Goal: Transaction & Acquisition: Purchase product/service

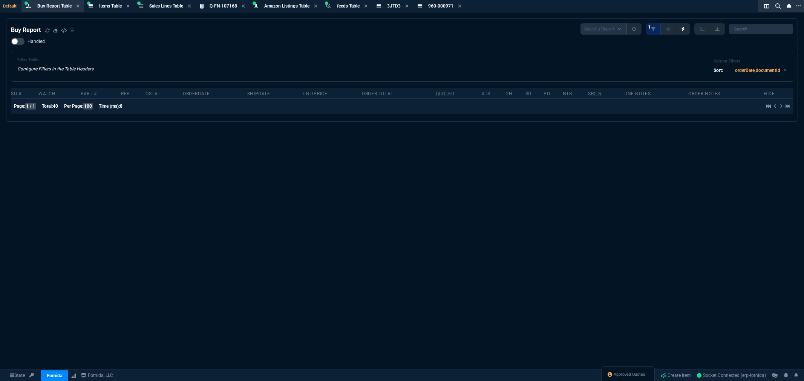
select select "5: [PERSON_NAME]"
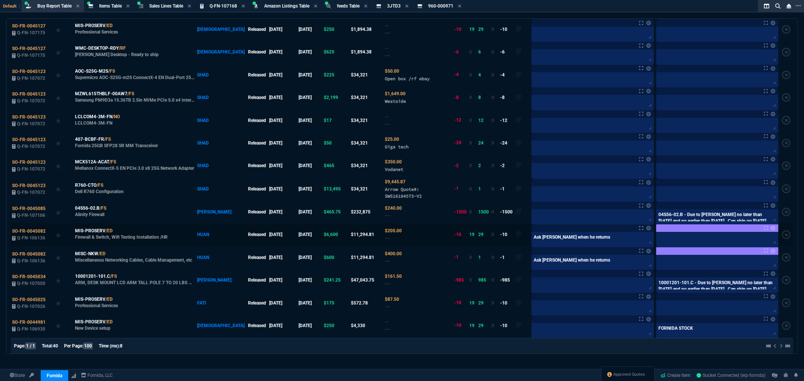
scroll to position [84, 0]
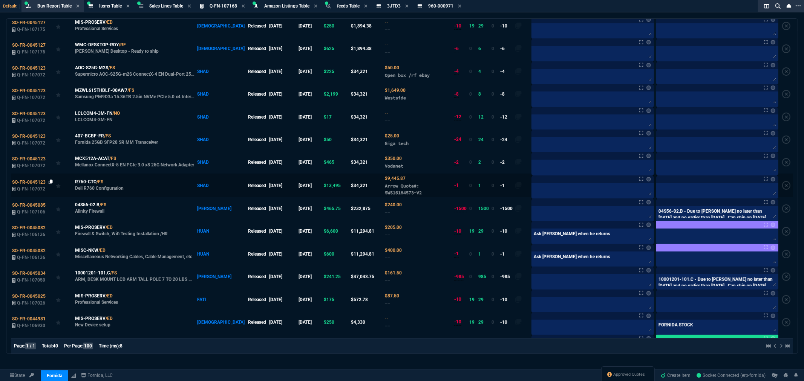
click at [51, 184] on icon at bounding box center [51, 182] width 4 height 5
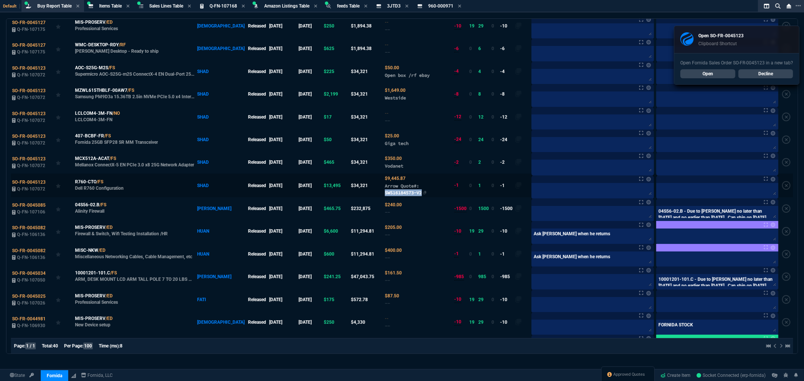
drag, startPoint x: 403, startPoint y: 195, endPoint x: 364, endPoint y: 195, distance: 38.8
click at [385, 195] on span "Arrow Quote#: SWS16184573-V2" at bounding box center [403, 189] width 37 height 12
copy span "SWS16184573-V2"
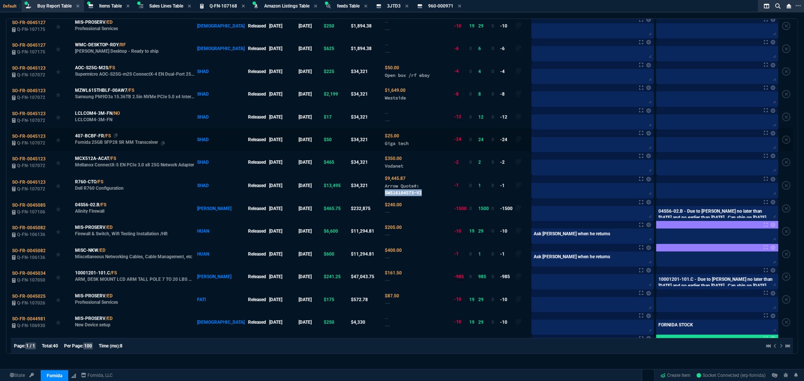
drag, startPoint x: 116, startPoint y: 137, endPoint x: 136, endPoint y: 137, distance: 20.0
click at [116, 137] on icon at bounding box center [116, 135] width 4 height 5
copy span "SWS16184573-V2"
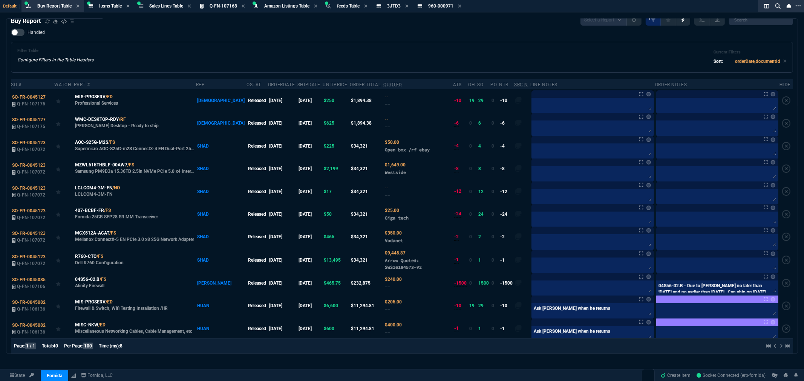
scroll to position [0, 0]
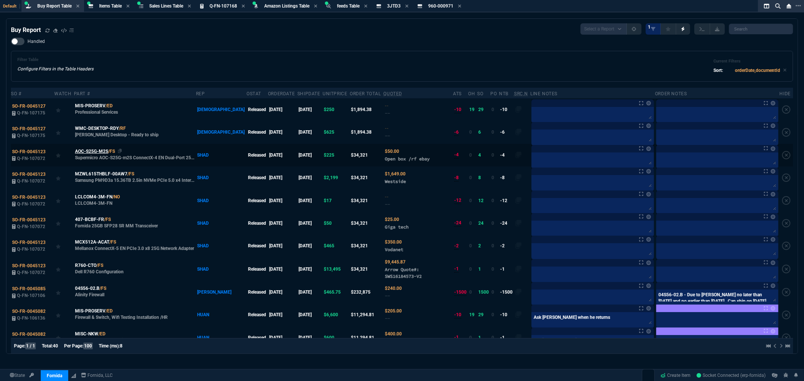
click at [103, 154] on span "AOC-S25G-M2S" at bounding box center [91, 151] width 33 height 7
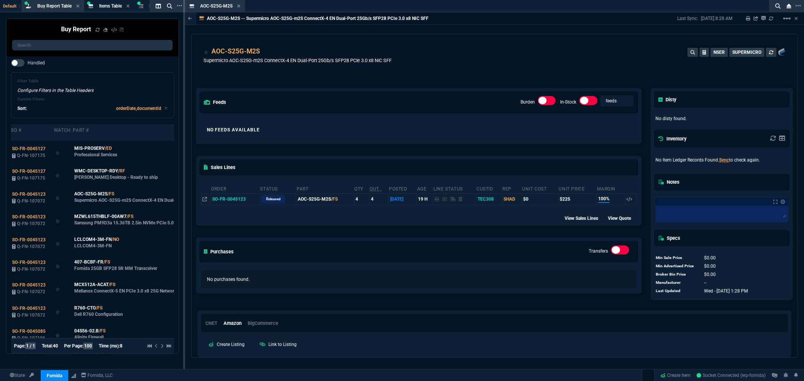
drag, startPoint x: 238, startPoint y: 5, endPoint x: 249, endPoint y: 39, distance: 36.0
click at [238, 5] on icon at bounding box center [238, 6] width 3 height 5
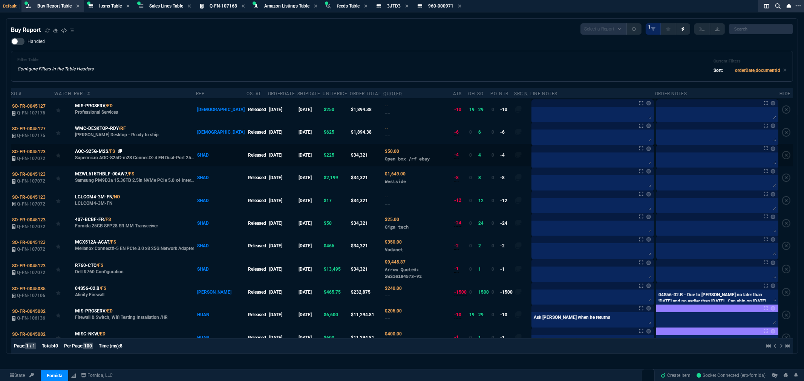
click at [122, 150] on icon at bounding box center [120, 151] width 4 height 5
click at [102, 3] on span "Items Table" at bounding box center [110, 5] width 23 height 5
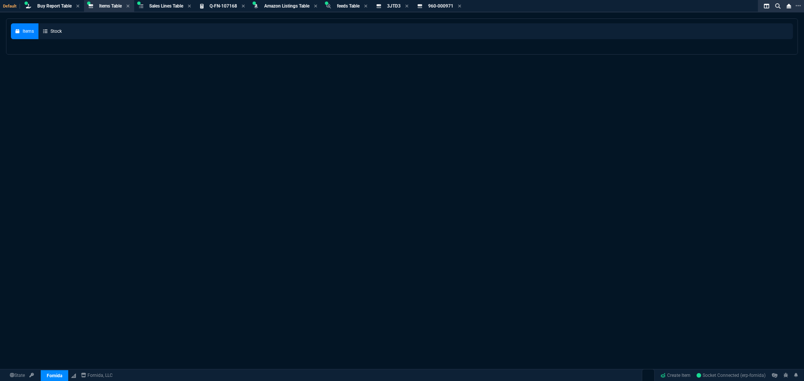
select select
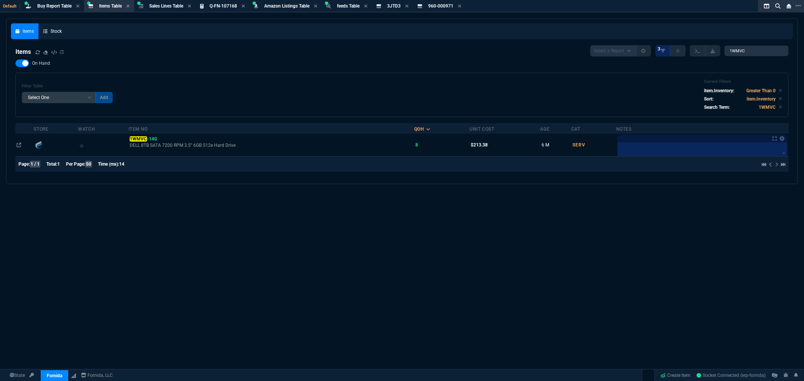
click at [214, 86] on div "Filter Table Select One Add Filter () Age () Cat (item.ItemCategoryCode) Item N…" at bounding box center [402, 95] width 760 height 32
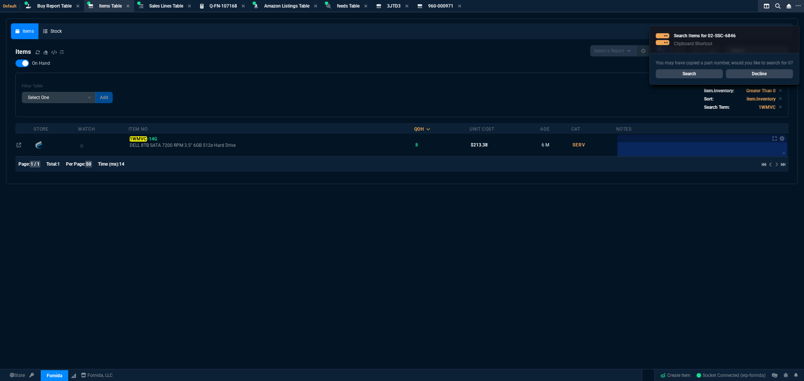
click at [699, 72] on link "Search" at bounding box center [689, 73] width 67 height 9
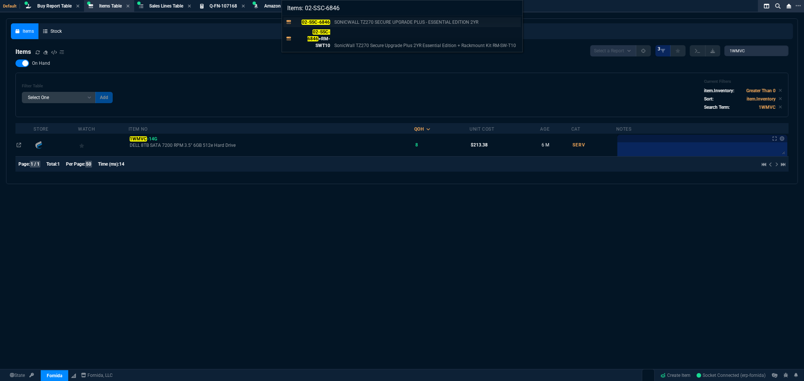
click at [329, 21] on mark "02-SSC-6846" at bounding box center [316, 22] width 28 height 5
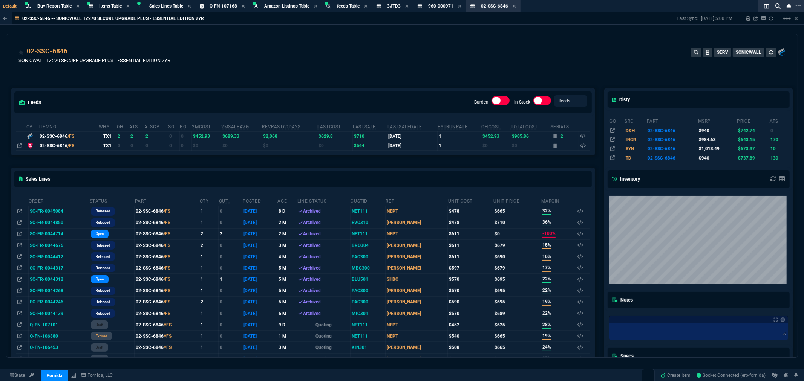
click at [391, 41] on div "02-SSC-6846 SONICWALL TZ270 SECURE UPGRADE PLUS - ESSENTIAL EDITION 2YR SERV SO…" at bounding box center [401, 56] width 791 height 45
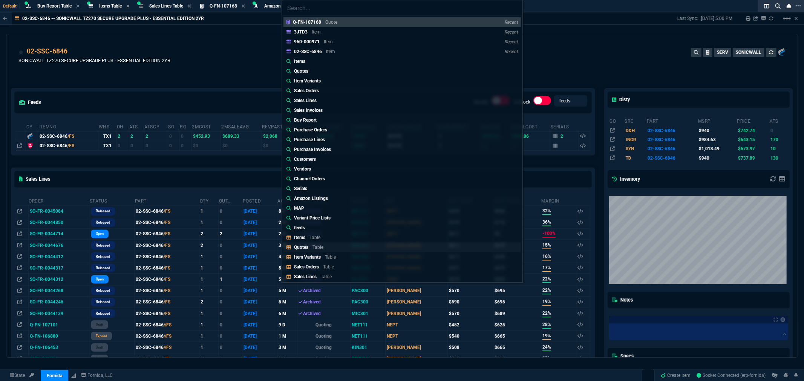
click at [298, 247] on p "Quotes" at bounding box center [301, 247] width 14 height 5
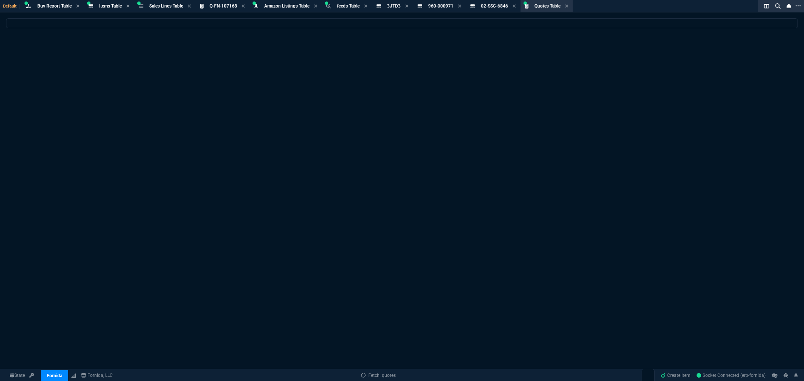
select select
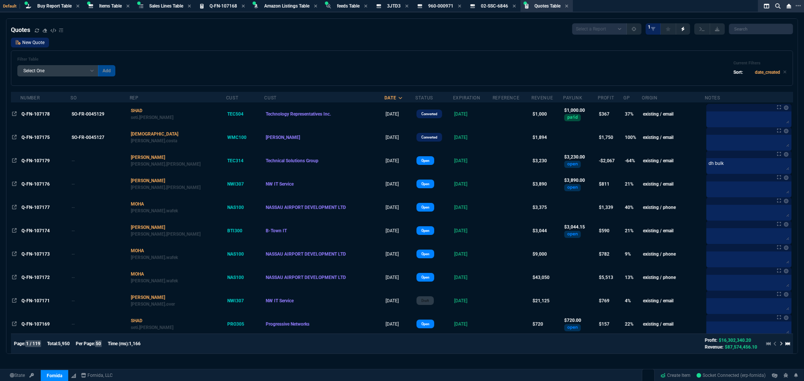
click at [37, 41] on link "New Quote" at bounding box center [30, 43] width 38 height 10
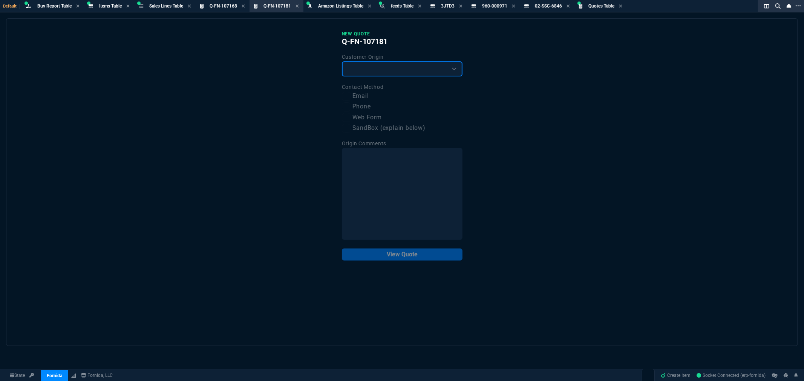
click at [368, 65] on select "Existing Customer Amazon Lead (first order) Website Lead (first order) Called (…" at bounding box center [402, 68] width 121 height 15
select select "existing"
click at [342, 61] on select "Existing Customer Amazon Lead (first order) Website Lead (first order) Called (…" at bounding box center [402, 68] width 121 height 15
click at [363, 95] on label "Email" at bounding box center [402, 96] width 121 height 9
click at [351, 95] on input "Email" at bounding box center [346, 96] width 9 height 9
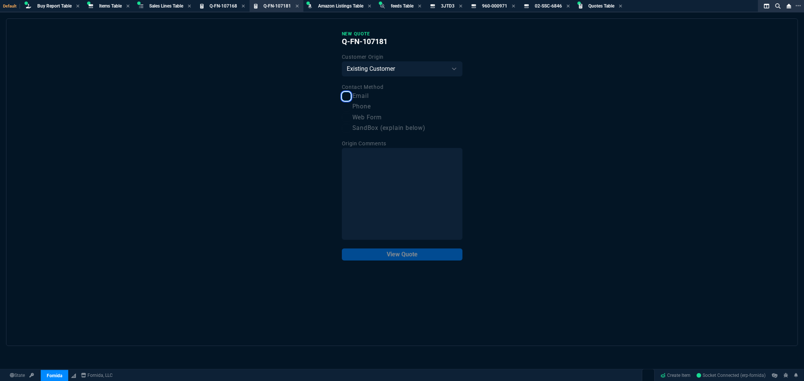
checkbox input "true"
click at [406, 257] on button "View Quote" at bounding box center [402, 255] width 121 height 12
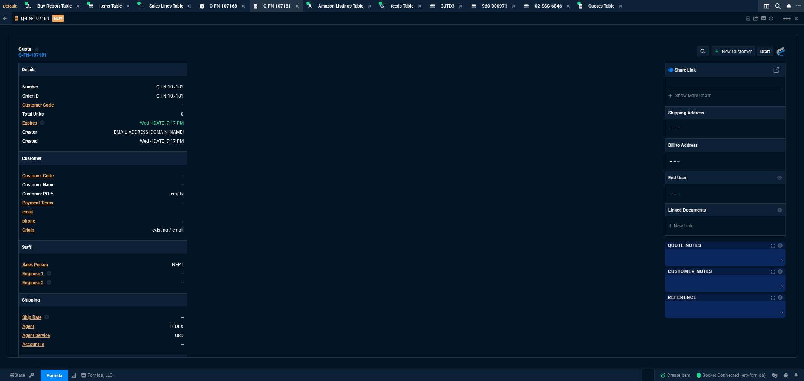
click at [43, 103] on span "Customer Code" at bounding box center [37, 105] width 31 height 5
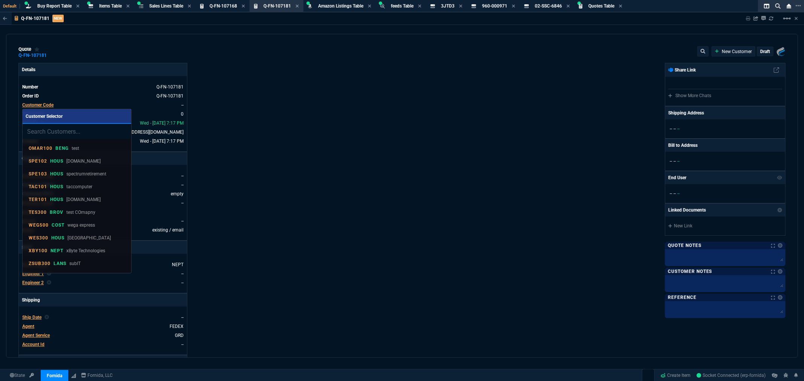
click at [59, 135] on input "search" at bounding box center [77, 131] width 109 height 15
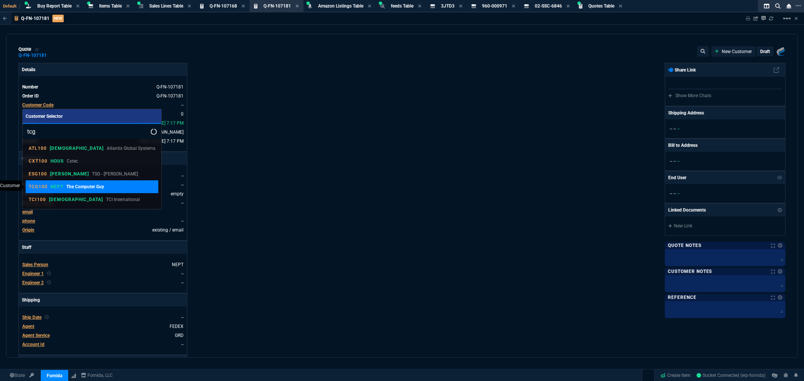
type input "tcg"
click at [44, 182] on link "TCG100 NEPT The Computer Guy" at bounding box center [92, 187] width 133 height 13
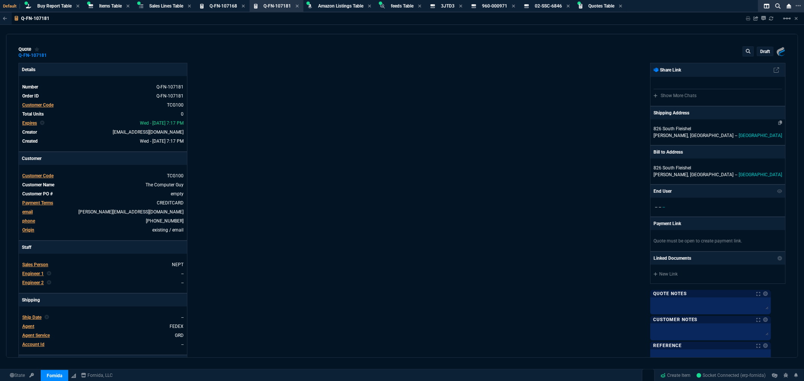
click at [697, 128] on p "826 South Fleishel" at bounding box center [718, 129] width 129 height 7
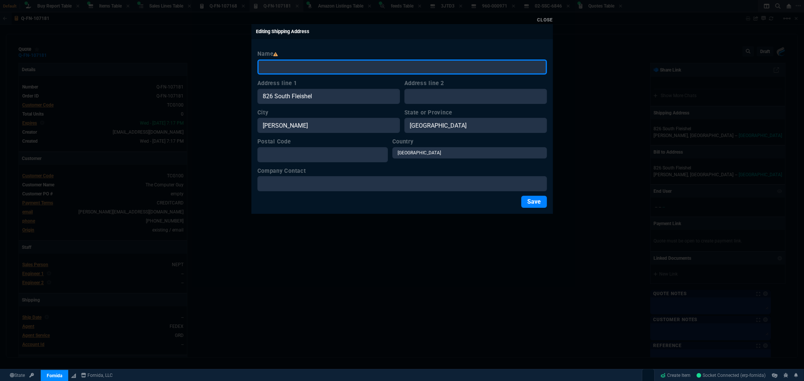
click at [281, 62] on input "Name" at bounding box center [402, 67] width 290 height 15
type input "The Computer Guy"
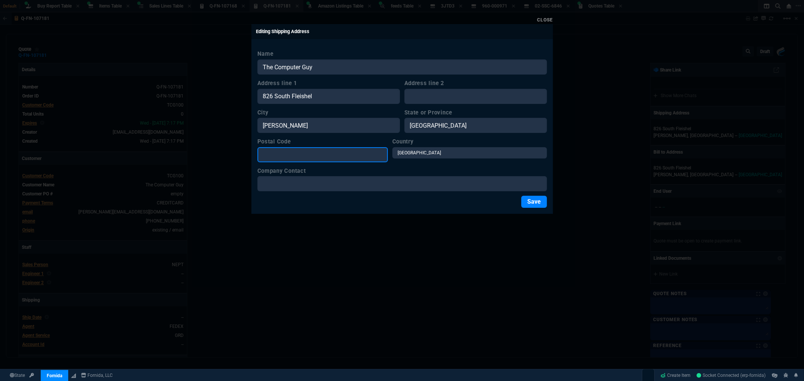
click at [300, 158] on input "Postal Code" at bounding box center [322, 154] width 130 height 15
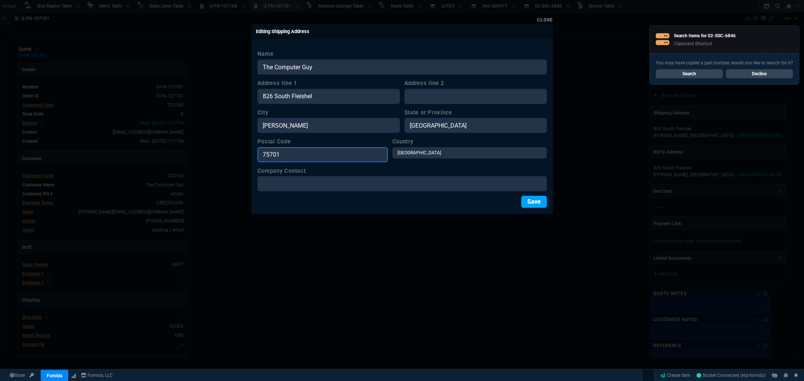
type input "75701"
click at [538, 204] on button "Save" at bounding box center [534, 202] width 26 height 12
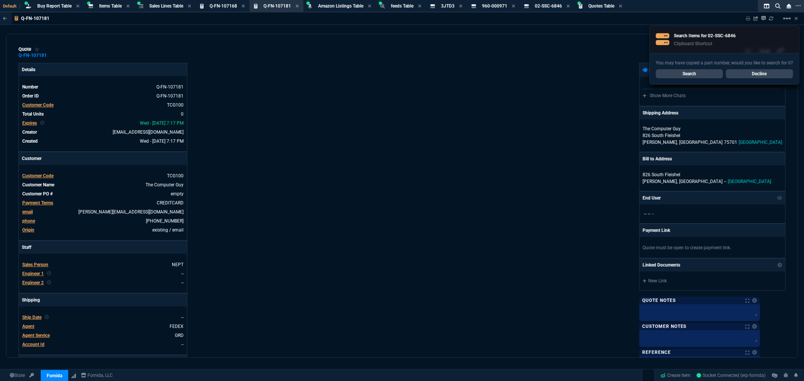
scroll to position [209, 0]
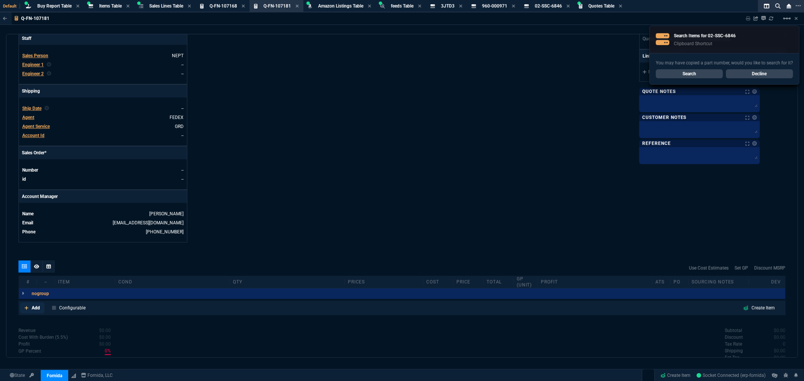
click at [33, 307] on p "Add" at bounding box center [36, 308] width 8 height 7
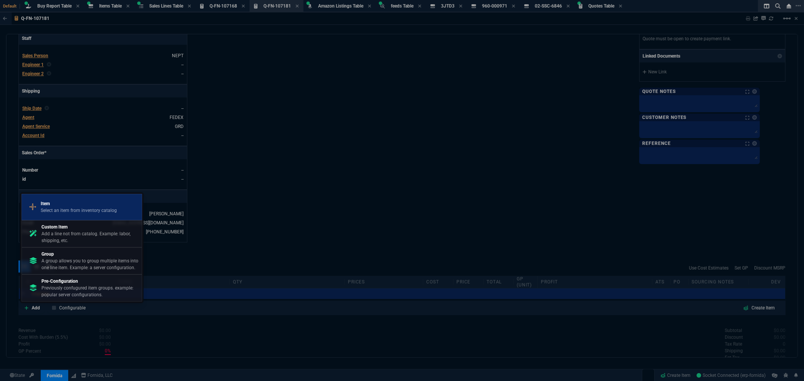
click at [90, 205] on p "Item" at bounding box center [79, 204] width 76 height 7
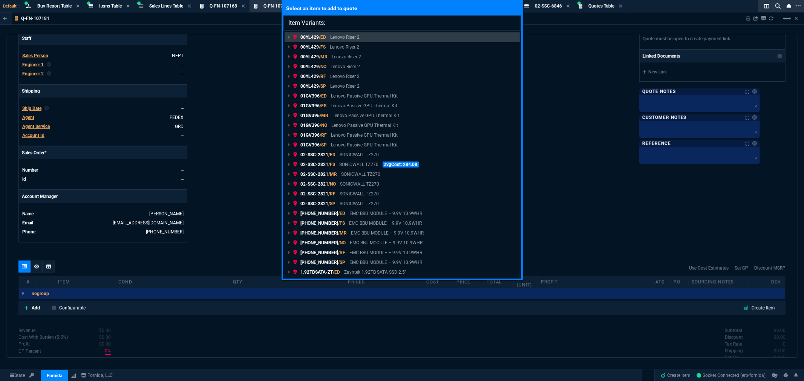
click at [342, 19] on input "Item Variants:" at bounding box center [402, 22] width 238 height 15
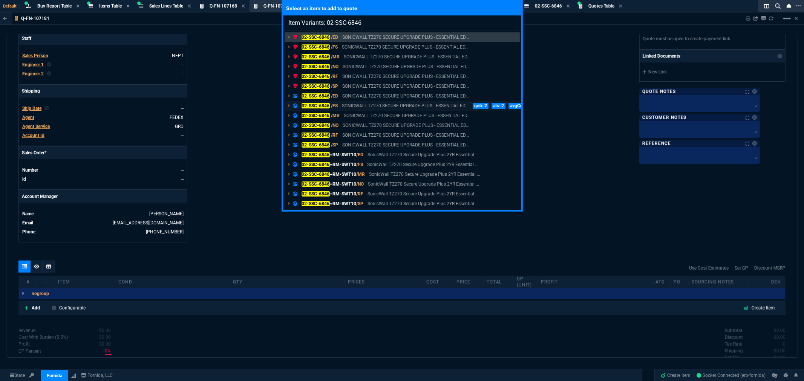
type input "Item Variants: 02-SSC-6846"
click at [308, 104] on mark "02-SSC-6846" at bounding box center [316, 105] width 28 height 5
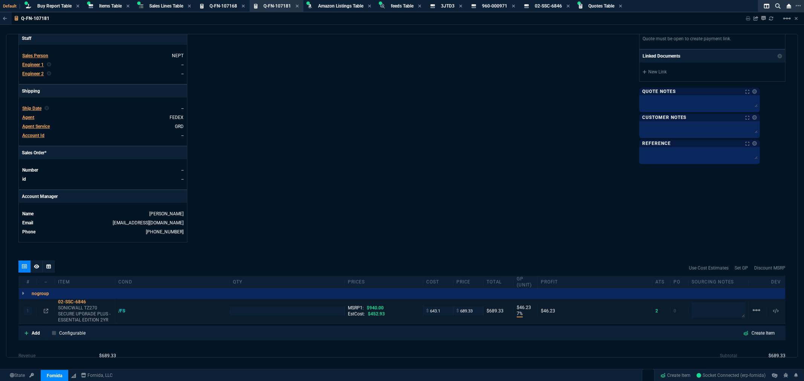
type input "7"
type input "46"
type input "27"
click at [255, 315] on input "number" at bounding box center [287, 311] width 108 height 9
type input "1"
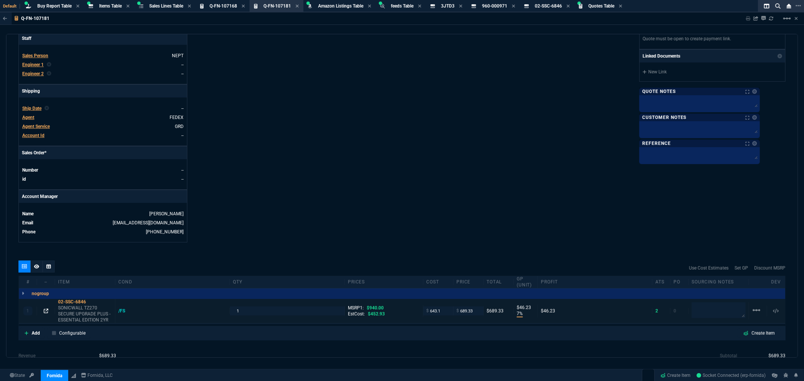
click at [46, 311] on icon at bounding box center [46, 311] width 5 height 5
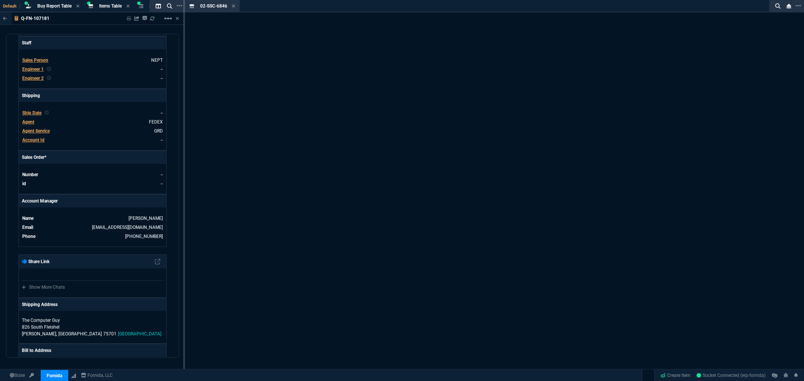
scroll to position [220, 0]
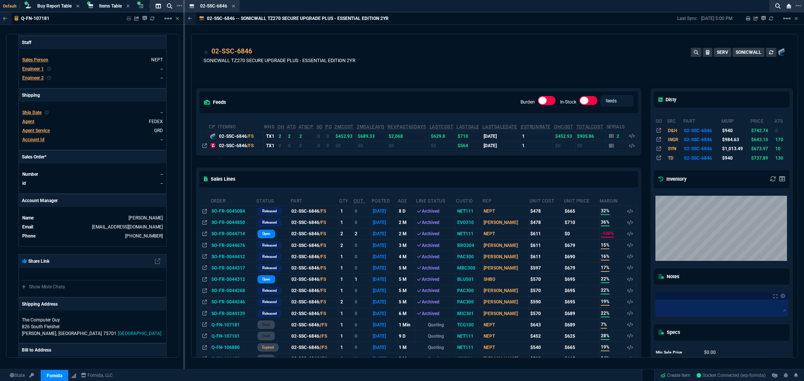
drag, startPoint x: 233, startPoint y: 4, endPoint x: 246, endPoint y: 7, distance: 13.1
click at [233, 4] on icon at bounding box center [233, 6] width 3 height 5
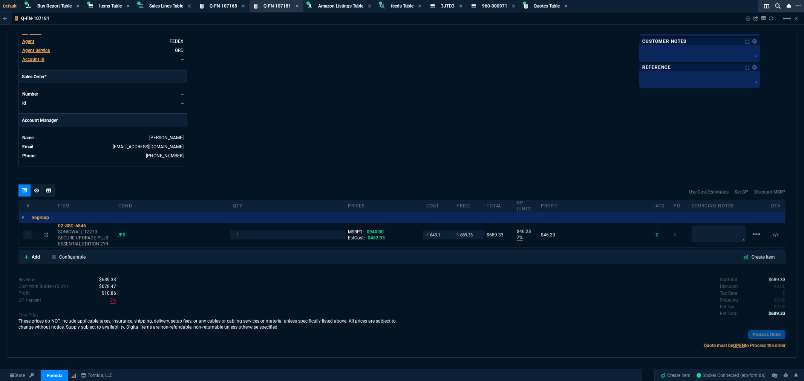
scroll to position [293, 0]
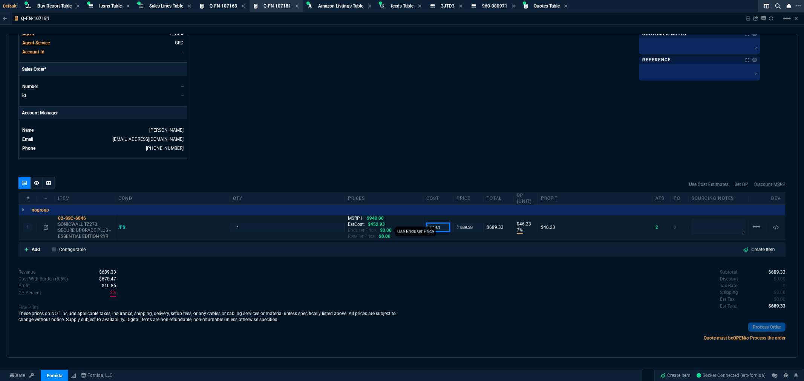
drag, startPoint x: 444, startPoint y: 228, endPoint x: 387, endPoint y: 228, distance: 57.3
click at [387, 228] on div "1 02-SSC-6846 SONICWALL TZ270 SECURE UPGRADE PLUS - ESSENTIAL EDITION 2YR /FS 1…" at bounding box center [402, 228] width 766 height 25
type input "453"
click at [425, 163] on div "quote Q-FN-107181 draft Fornida, LLC 2609 Technology Dr Suite 300 Plano, TX 750…" at bounding box center [402, 196] width 792 height 324
type input "453"
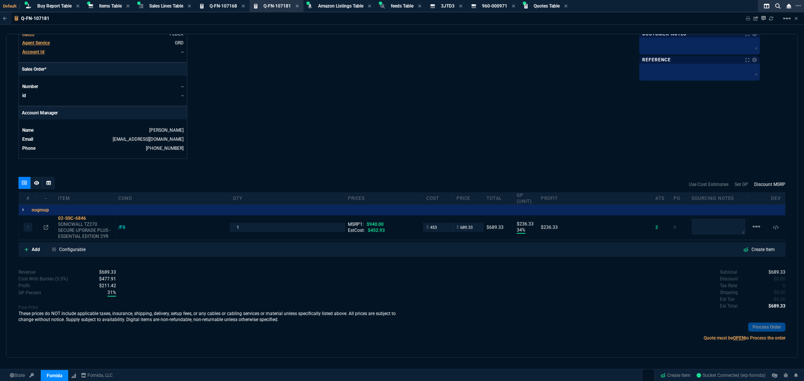
type input "34"
type input "236"
drag, startPoint x: 472, startPoint y: 228, endPoint x: 447, endPoint y: 228, distance: 25.3
click at [447, 228] on div "1 02-SSC-6846 SONICWALL TZ270 SECURE UPGRADE PLUS - ESSENTIAL EDITION 2YR /FS 1…" at bounding box center [402, 228] width 766 height 25
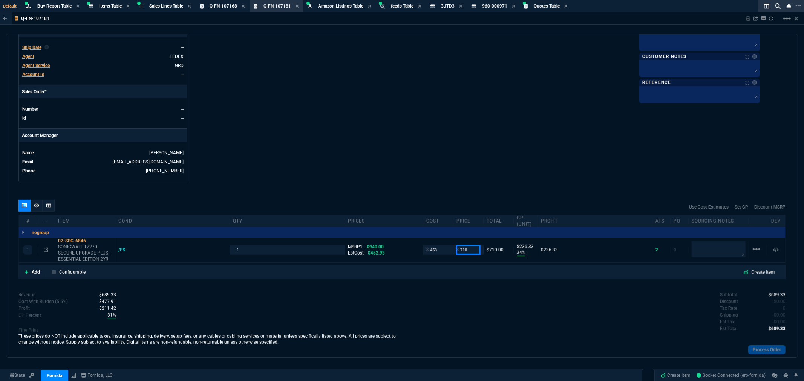
scroll to position [251, 0]
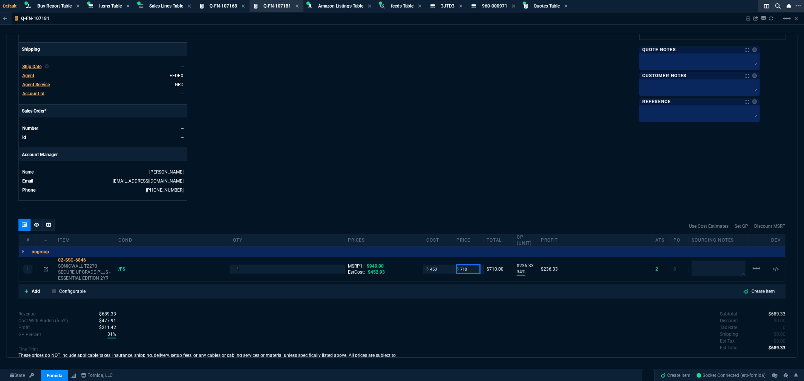
type input "710"
click at [526, 117] on div "Fornida, LLC 2609 Technology Dr Suite 300 Plano, TX 75074 Share Link Show More …" at bounding box center [594, 6] width 384 height 389
type input "710"
type input "36"
type input "257"
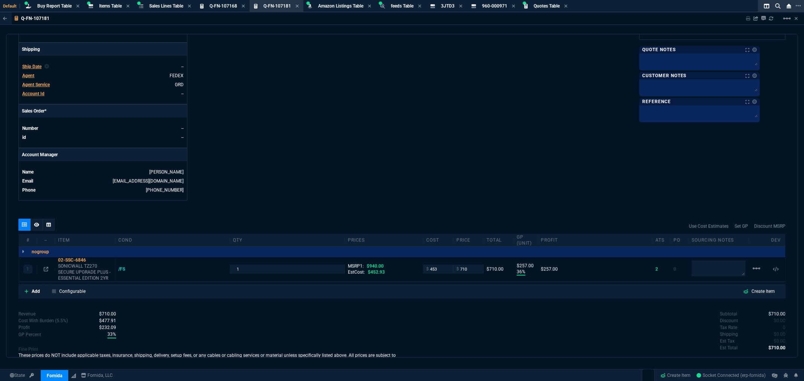
type input "24"
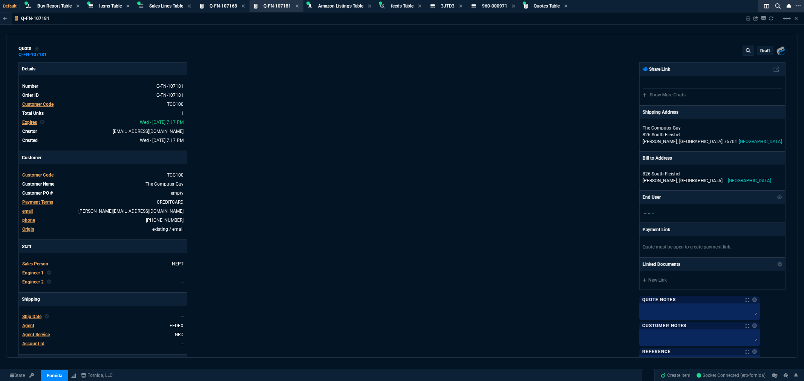
scroll to position [0, 0]
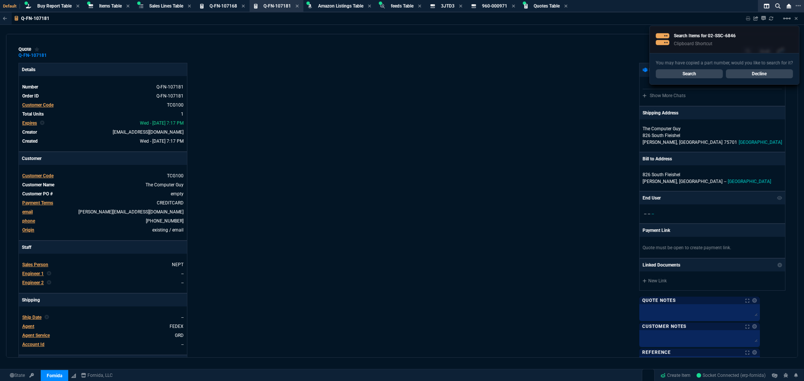
click at [585, 66] on div "Fornida, LLC 2609 Technology Dr Suite 300 Plano, TX 75074 Share Link Show More …" at bounding box center [594, 257] width 384 height 389
click at [752, 74] on link "Decline" at bounding box center [759, 73] width 67 height 9
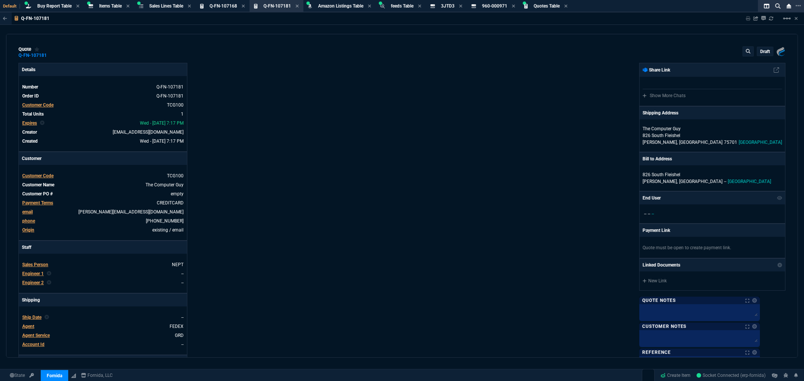
click at [761, 51] on p "draft" at bounding box center [765, 52] width 10 height 6
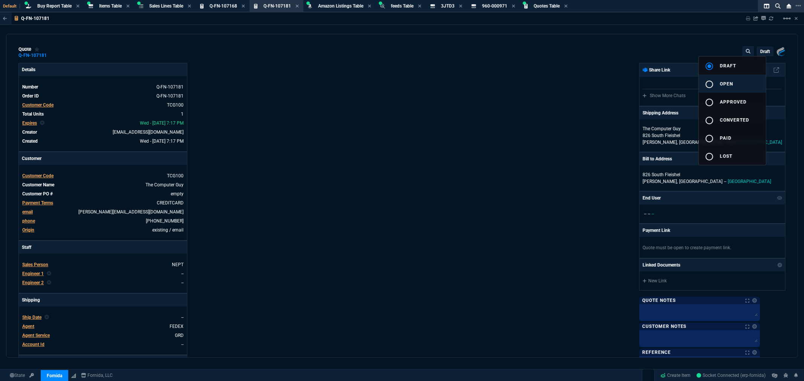
click at [725, 83] on span "open" at bounding box center [726, 83] width 13 height 5
type input "36"
type input "257"
click at [602, 112] on div at bounding box center [402, 190] width 804 height 381
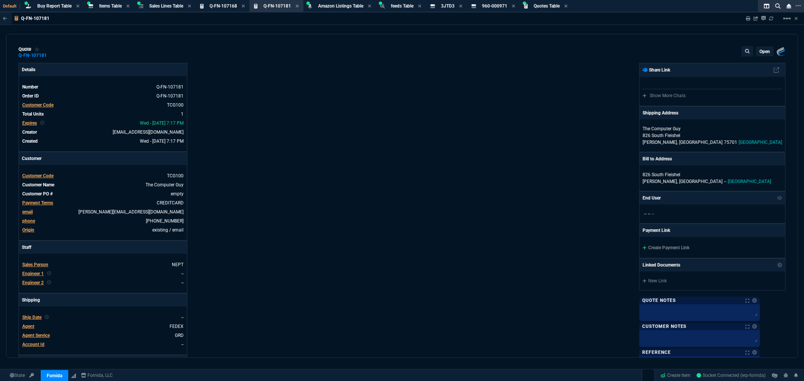
type input "24"
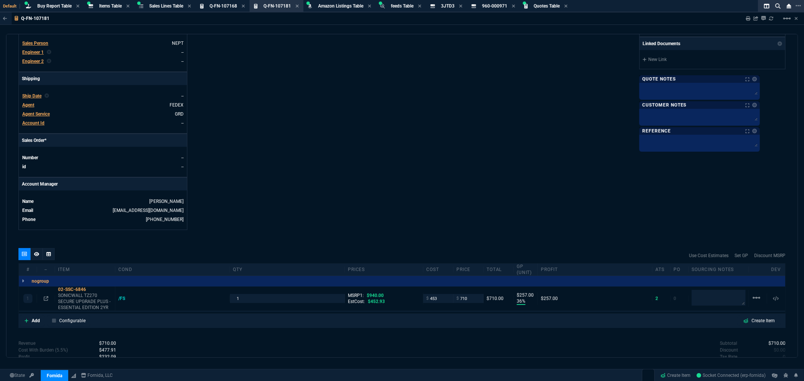
scroll to position [81, 0]
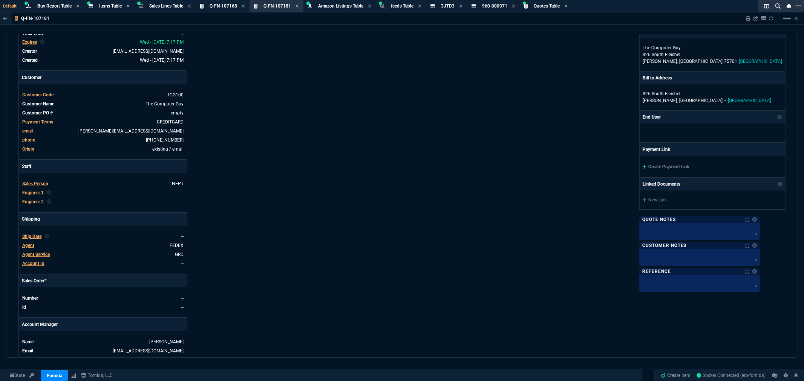
click at [673, 167] on link "Create Payment Link" at bounding box center [666, 166] width 47 height 5
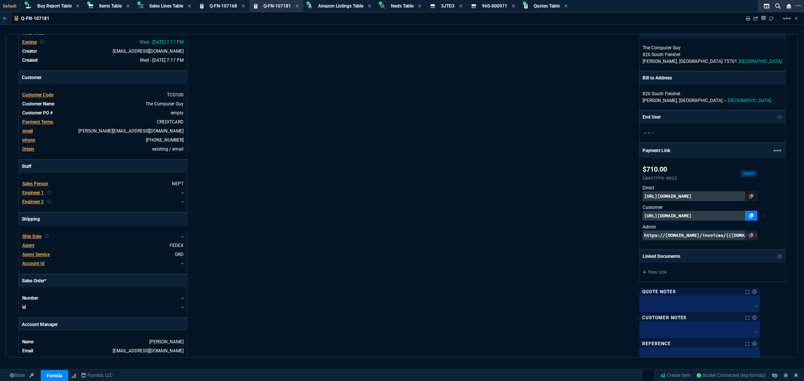
click at [754, 216] on icon at bounding box center [751, 216] width 4 height 5
drag, startPoint x: 442, startPoint y: 150, endPoint x: 446, endPoint y: 193, distance: 43.5
click at [442, 150] on div "Fornida, LLC 2609 Technology Dr Suite 300 Plano, TX 75074 Share Link Show More …" at bounding box center [594, 176] width 384 height 389
click at [447, 173] on div "Fornida, LLC 2609 Technology Dr Suite 300 Plano, TX 75074 Share Link Show More …" at bounding box center [594, 176] width 384 height 389
click at [457, 100] on div "Fornida, LLC 2609 Technology Dr Suite 300 Plano, TX 75074 Share Link Show More …" at bounding box center [594, 176] width 384 height 389
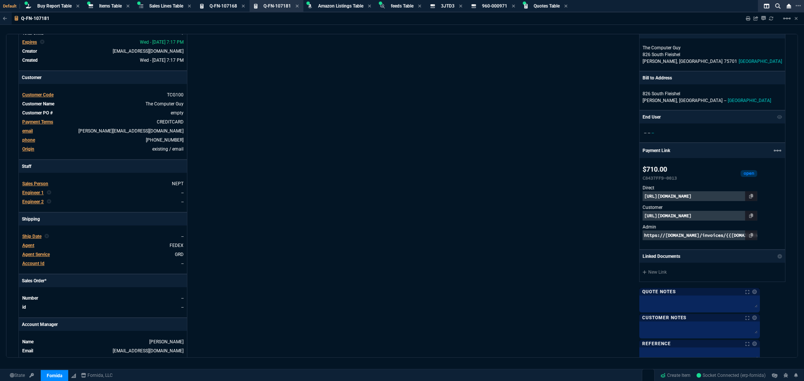
click at [622, 163] on div "Fornida, LLC 2609 Technology Dr Suite 300 Plano, TX 75074 Share Link Show More …" at bounding box center [594, 176] width 384 height 389
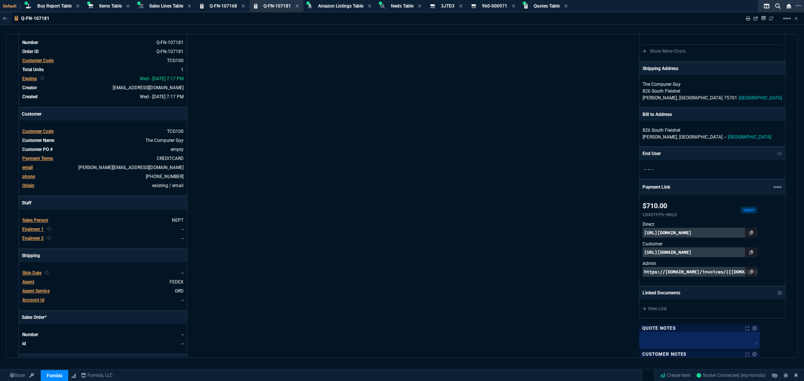
scroll to position [0, 0]
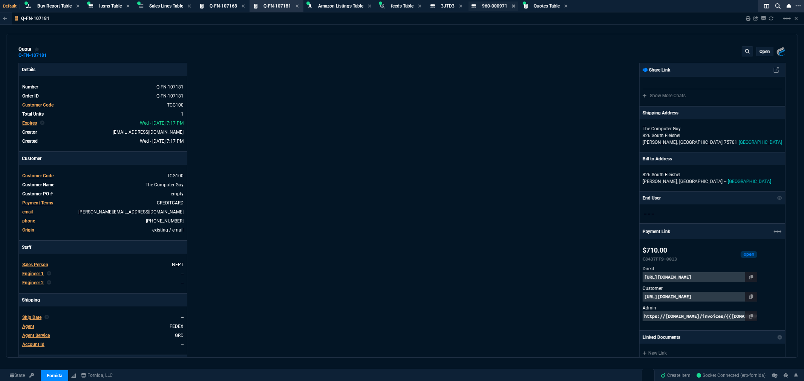
click at [515, 5] on icon at bounding box center [513, 6] width 3 height 5
click at [463, 4] on icon at bounding box center [460, 6] width 3 height 5
click at [244, 5] on icon at bounding box center [243, 6] width 3 height 5
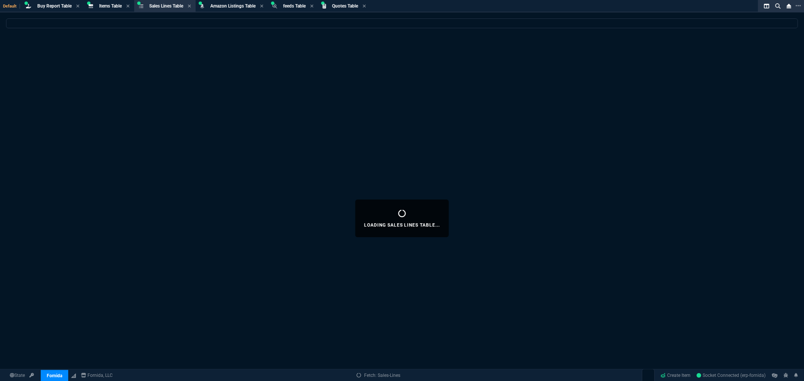
select select
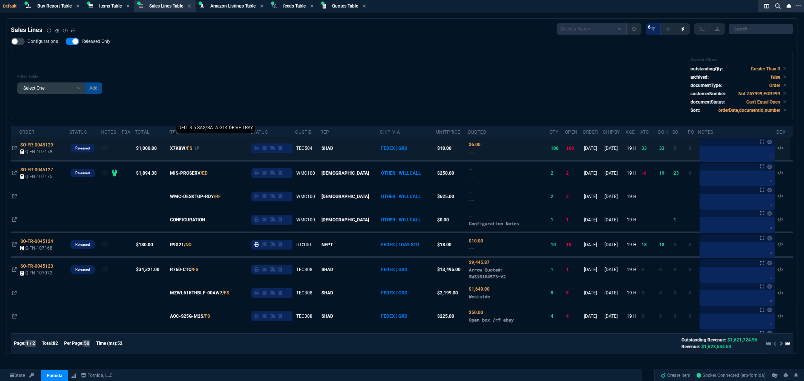
click at [192, 147] on link "/FS" at bounding box center [188, 148] width 7 height 7
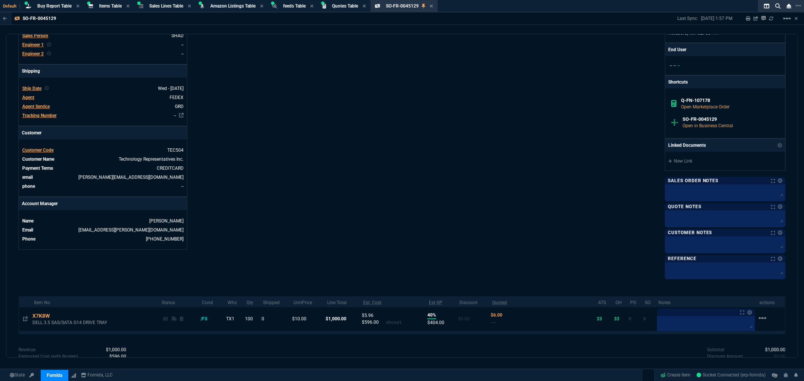
scroll to position [209, 0]
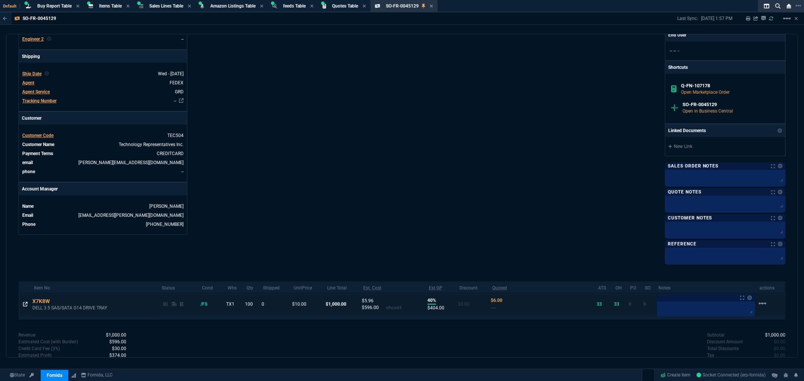
click at [24, 304] on icon at bounding box center [25, 304] width 5 height 5
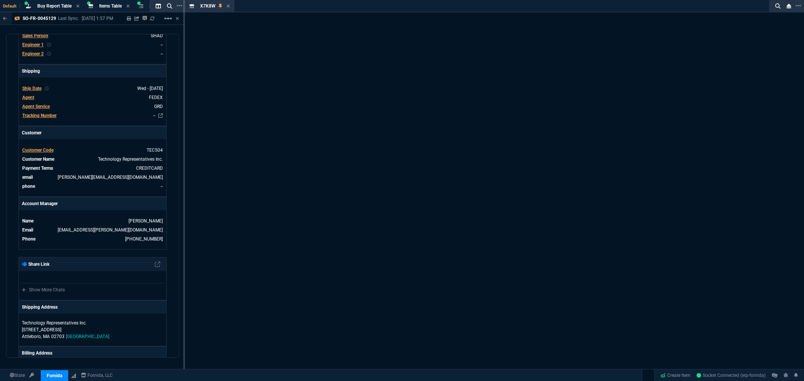
scroll to position [220, 0]
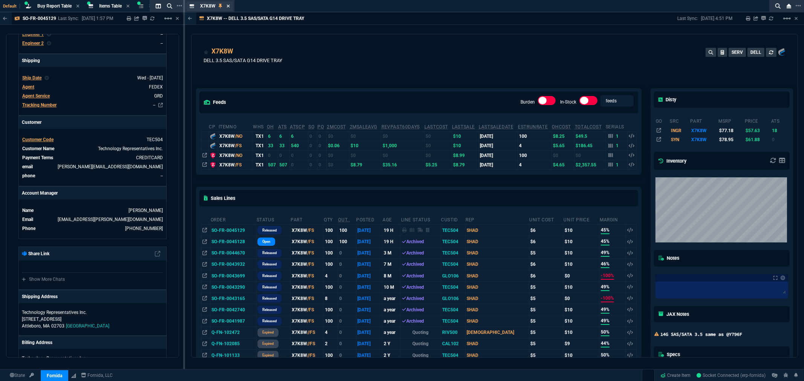
click at [228, 4] on icon at bounding box center [228, 6] width 3 height 5
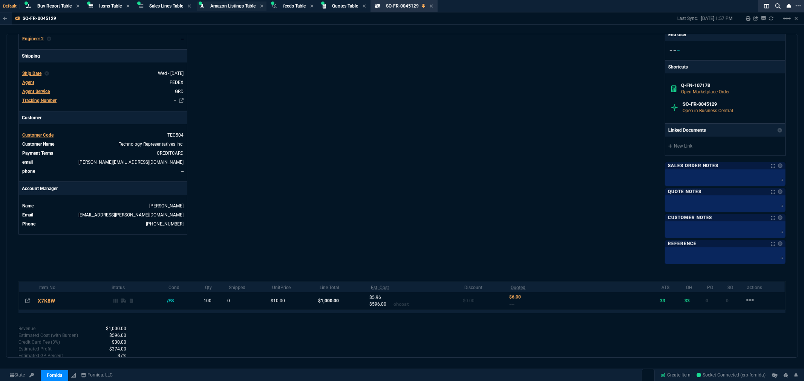
scroll to position [209, 0]
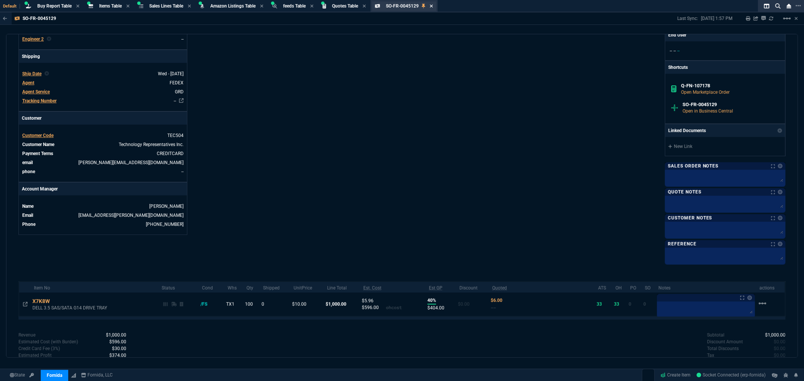
click at [433, 5] on icon at bounding box center [431, 6] width 3 height 5
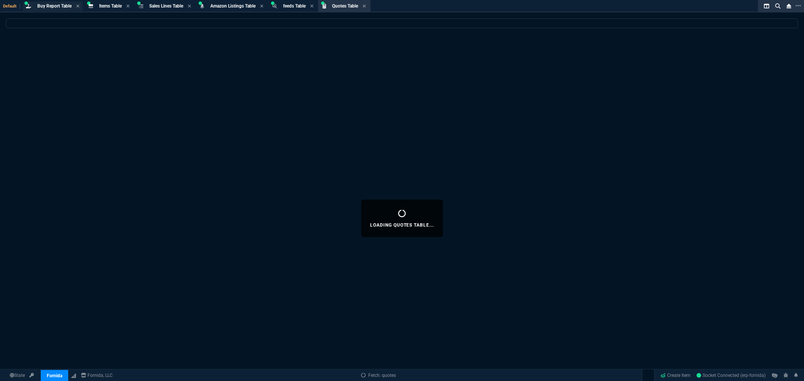
click at [61, 6] on span "Buy Report Table" at bounding box center [54, 5] width 34 height 5
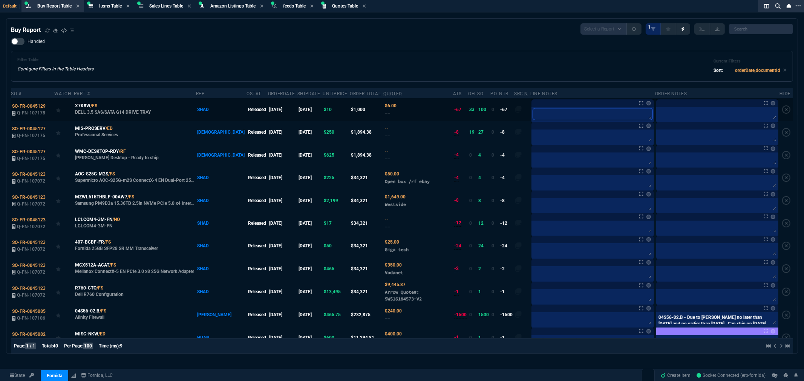
click at [533, 109] on textarea at bounding box center [592, 114] width 119 height 11
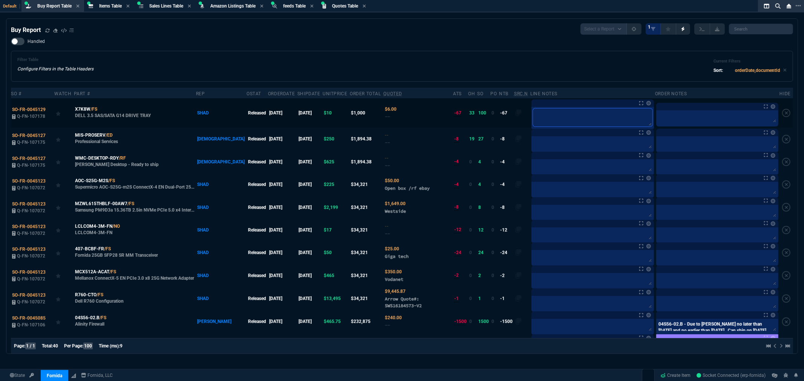
type textarea "x"
type textarea "xf"
type textarea "xfe"
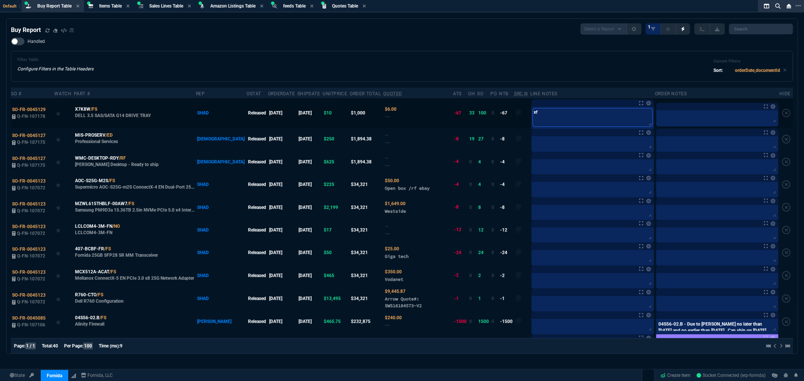
type textarea "xfe"
type textarea "xfer"
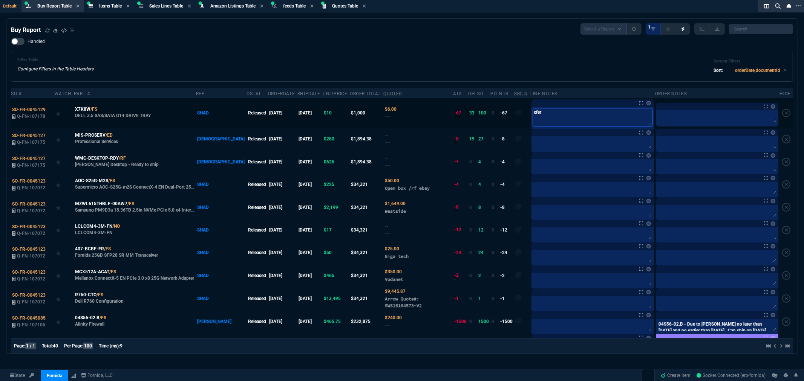
type textarea "xfer f"
type textarea "xfer fr"
type textarea "xfer fro"
type textarea "xfer from"
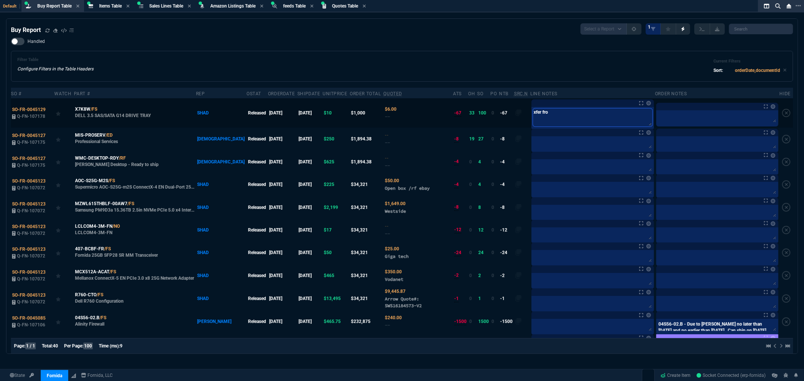
type textarea "xfer from"
type textarea "xfer from Z"
type textarea "xfer from ZT"
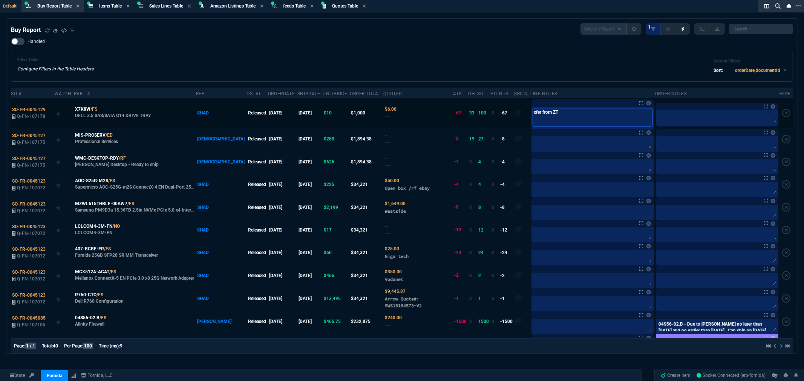
type textarea "xfer from ZT"
click at [533, 164] on textarea at bounding box center [592, 166] width 119 height 11
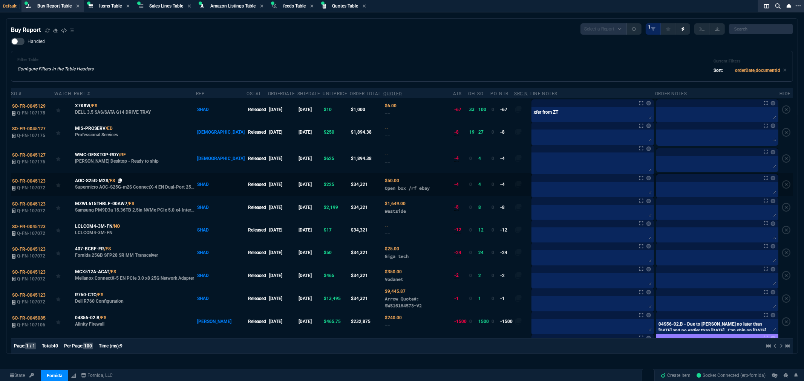
click at [122, 180] on td "AOC-S25G-M2S /FS Supermicro AOC-S25G-m2S ConnectX-4 EN Dual-Port 25Gb/s SFP28 P…" at bounding box center [135, 184] width 122 height 23
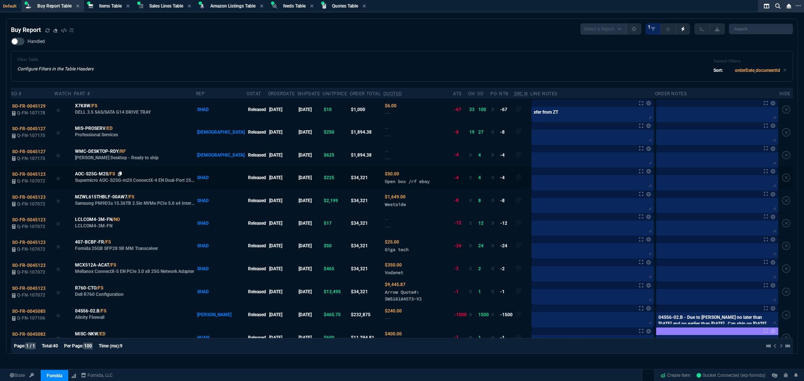
click at [122, 172] on icon at bounding box center [120, 174] width 4 height 5
click at [533, 179] on textarea at bounding box center [592, 182] width 119 height 11
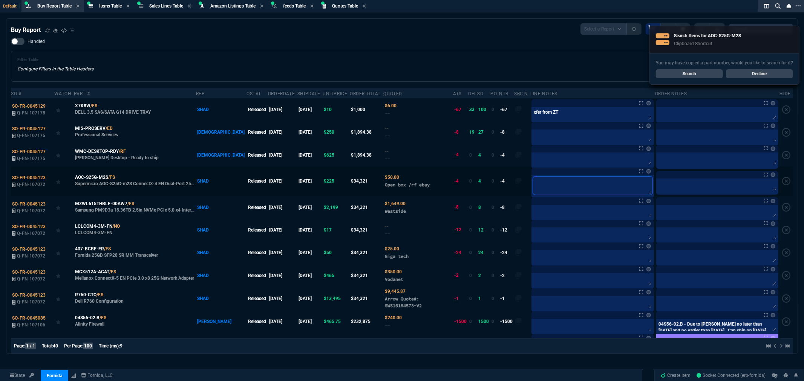
type textarea "m"
type textarea "me"
type textarea "met"
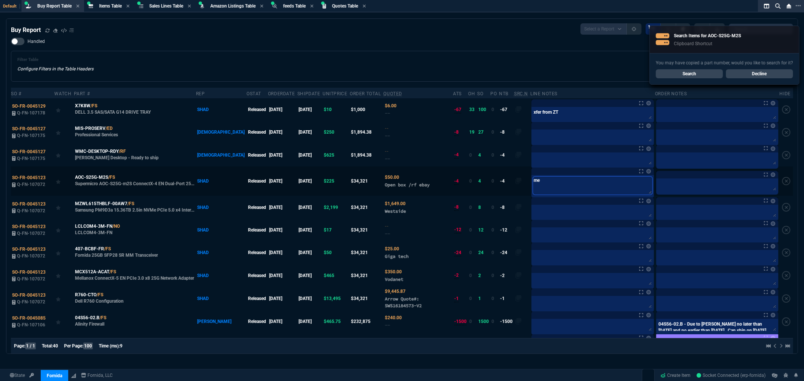
type textarea "met"
type textarea "met-"
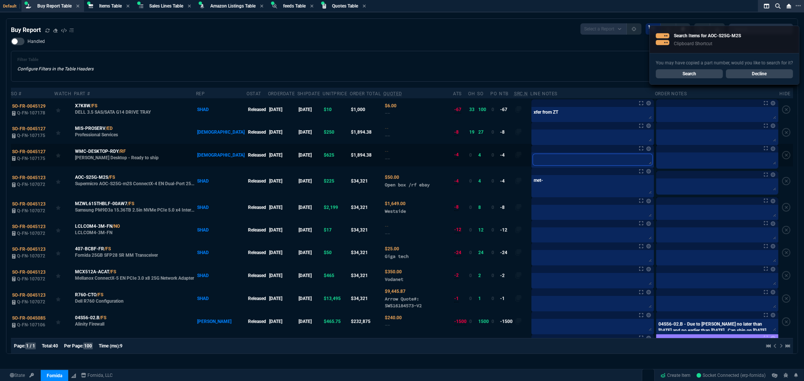
click at [552, 163] on textarea at bounding box center [592, 159] width 119 height 11
click at [556, 190] on textarea "met-" at bounding box center [592, 186] width 119 height 18
type textarea "met- e"
type textarea "met- em"
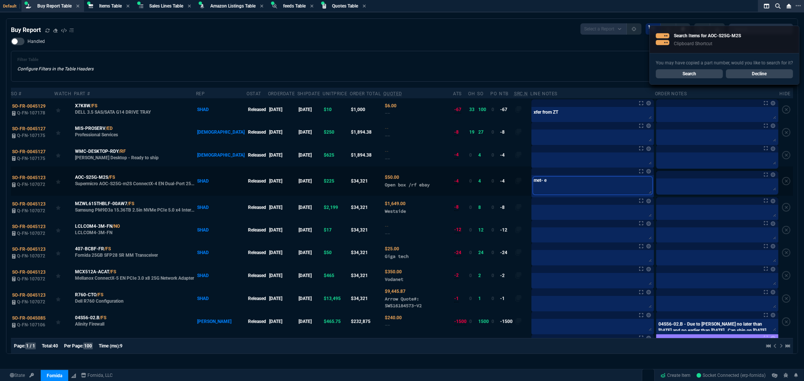
type textarea "met- em"
type textarea "met- ema"
type textarea "met- emai"
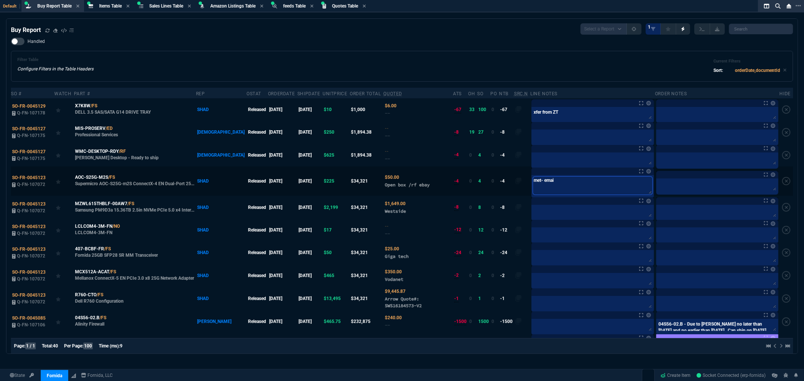
type textarea "met- email"
type textarea "met- emaile"
type textarea "met- emailed"
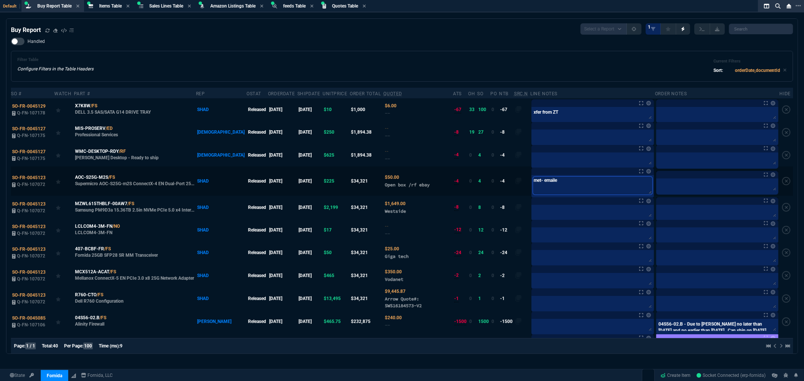
type textarea "met- emailed"
type textarea "met- emailed n"
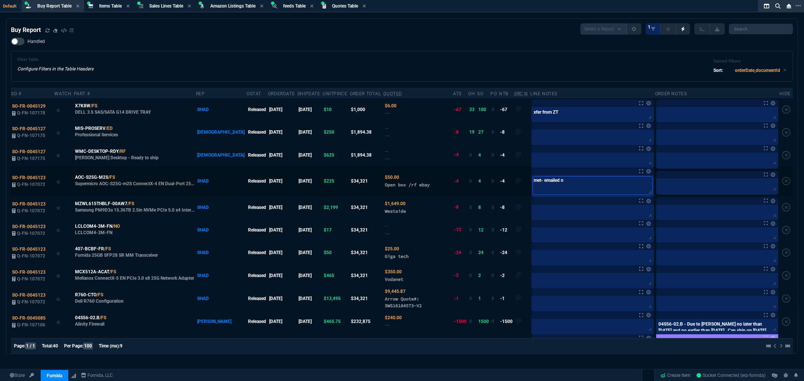
type textarea "met- emailed na"
type textarea "met- emailed nat"
type textarea "met- emailed nate"
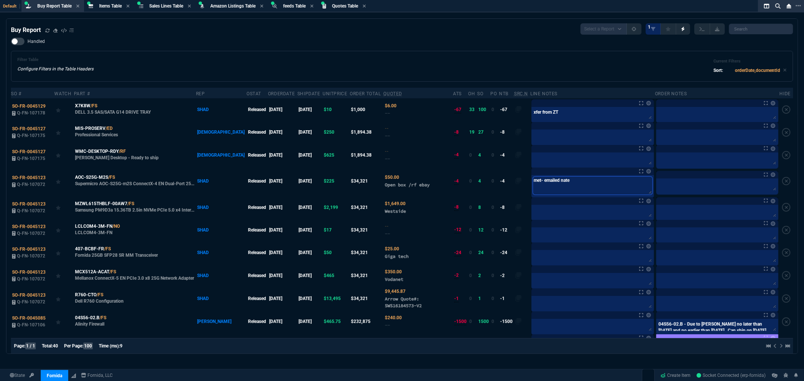
type textarea "met- emailed nate"
click at [597, 48] on div "Handled Filter Table Configure Filters in the Table Headers Current Filters Sor…" at bounding box center [402, 60] width 782 height 44
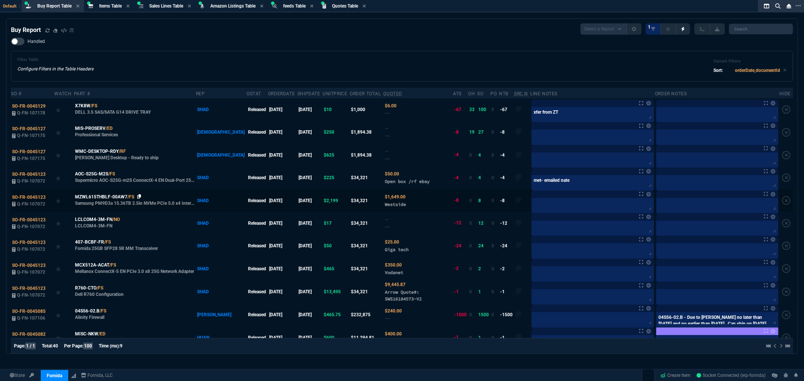
click at [140, 196] on icon at bounding box center [139, 197] width 4 height 5
click at [559, 202] on textarea at bounding box center [592, 205] width 119 height 11
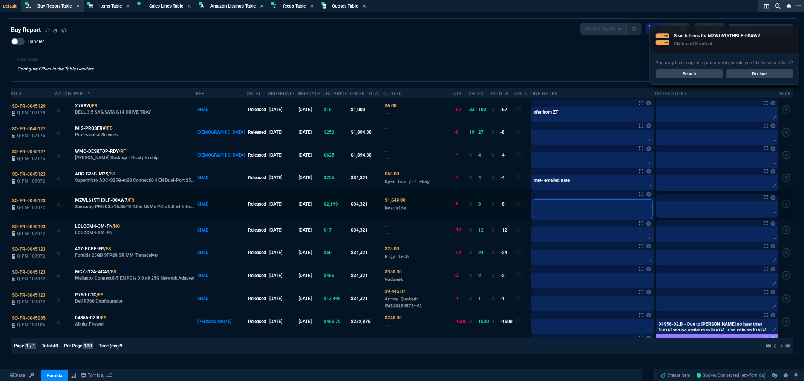
type textarea "e"
type textarea "em"
type textarea "ema"
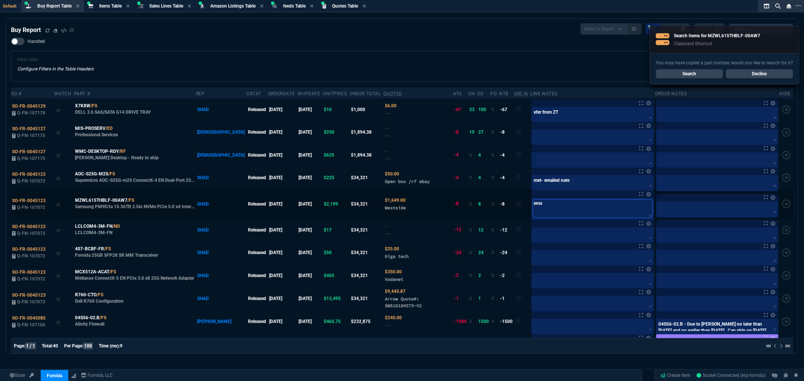
type textarea "emai"
type textarea "email"
type textarea "emaile"
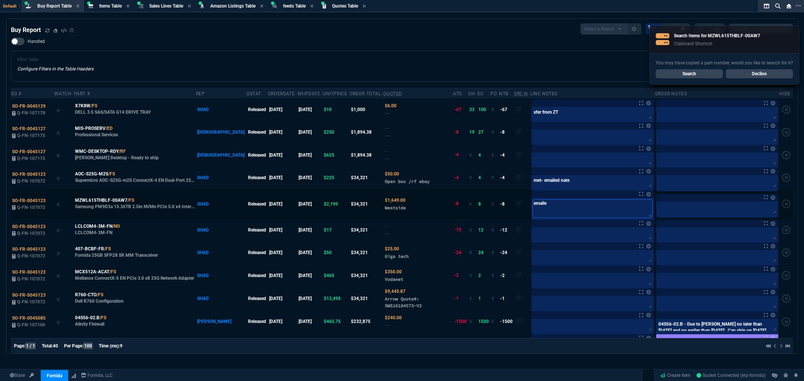
type textarea "emailed"
type textarea "emailed b"
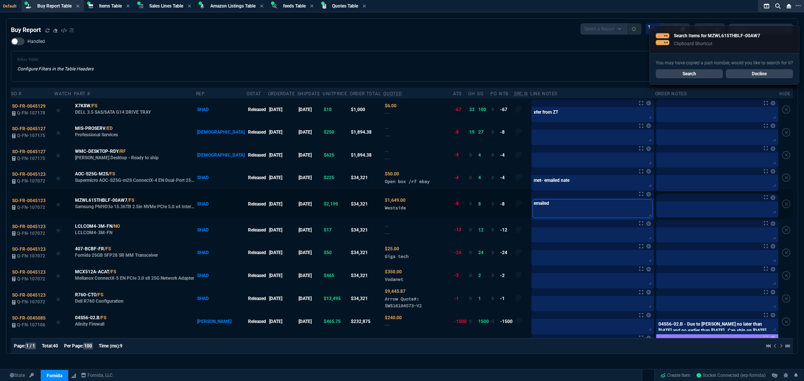
type textarea "emailed b"
type textarea "emailed br"
type textarea "emailed bru"
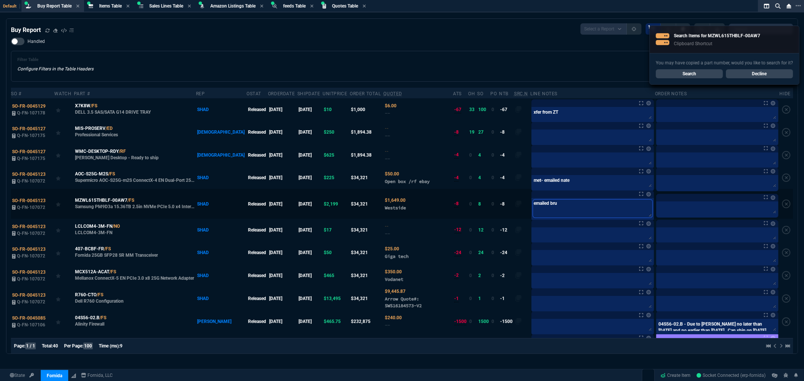
type textarea "emailed bruc"
type textarea "emailed bruce"
click at [557, 240] on textarea at bounding box center [592, 234] width 119 height 11
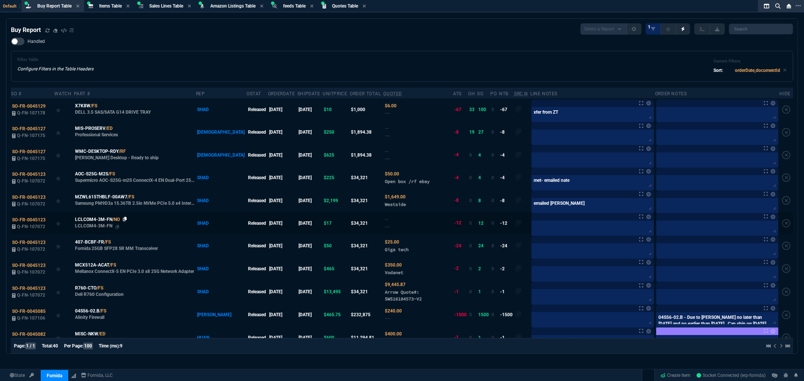
click at [126, 219] on td "LCLCOM4-3M-FN /NO LCLCOM4-3M-FN" at bounding box center [135, 223] width 122 height 23
click at [126, 221] on icon at bounding box center [125, 219] width 4 height 5
click at [116, 244] on icon at bounding box center [116, 242] width 4 height 5
click at [564, 227] on textarea at bounding box center [592, 227] width 119 height 11
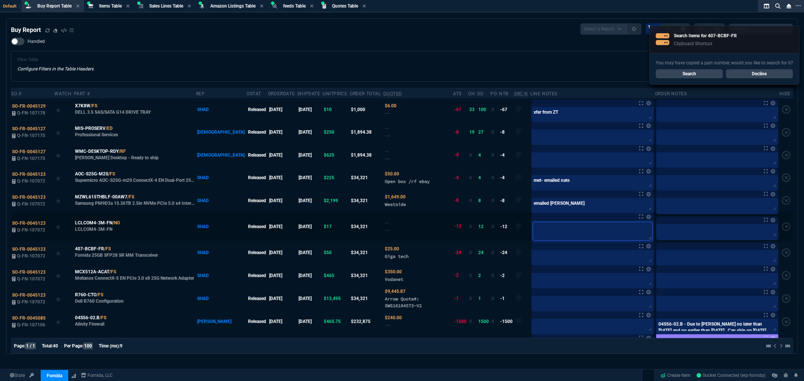
type textarea "e"
type textarea "em"
type textarea "ema"
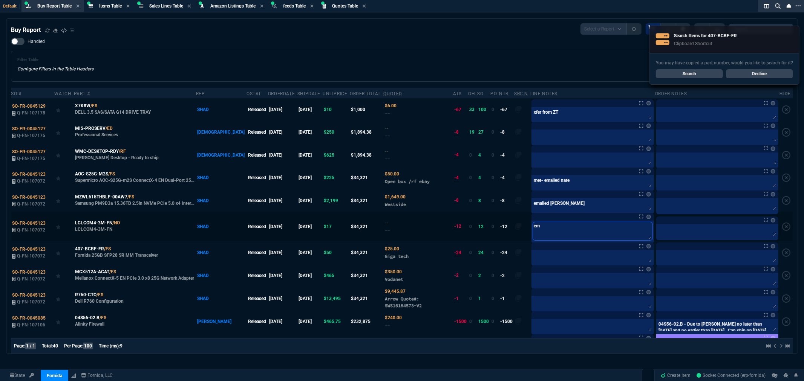
type textarea "ema"
type textarea "emai"
type textarea "emaio"
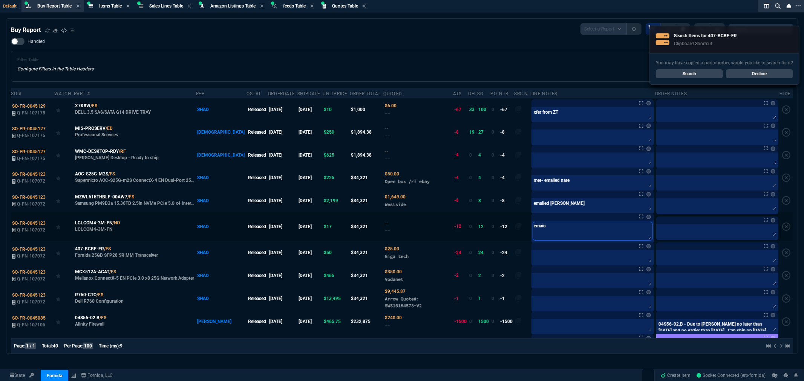
type textarea "emaiol"
type textarea "emaiole"
type textarea "emaiole d"
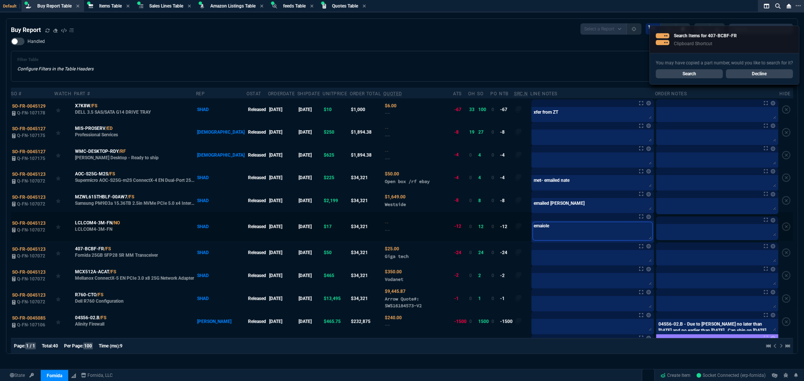
type textarea "emaiole d"
type textarea "emaiole"
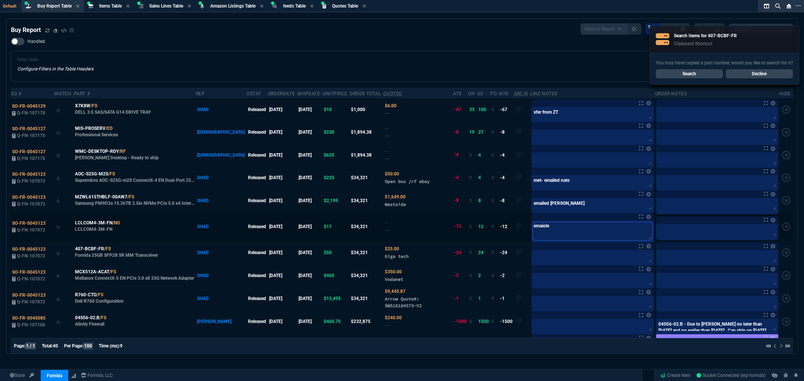
type textarea "emaiol"
type textarea "emaio"
type textarea "emai"
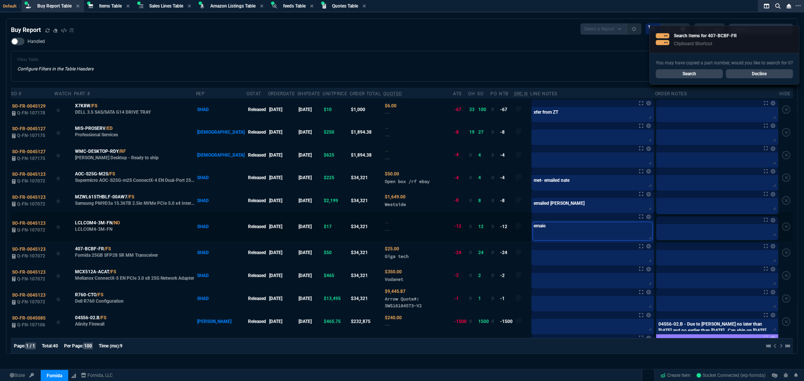
type textarea "emai"
type textarea "email"
type textarea "emaile"
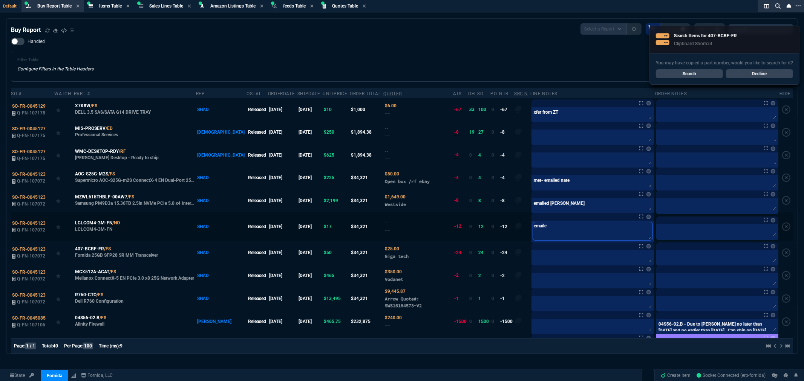
type textarea "emailed"
type textarea "emailed g"
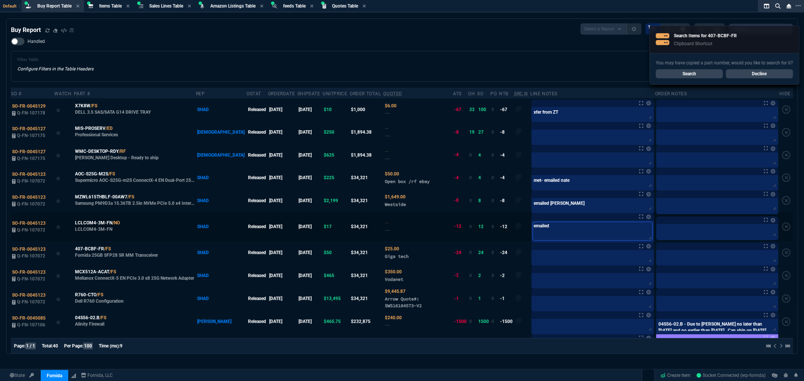
type textarea "emailed g"
type textarea "emailed gi"
type textarea "emailed gig"
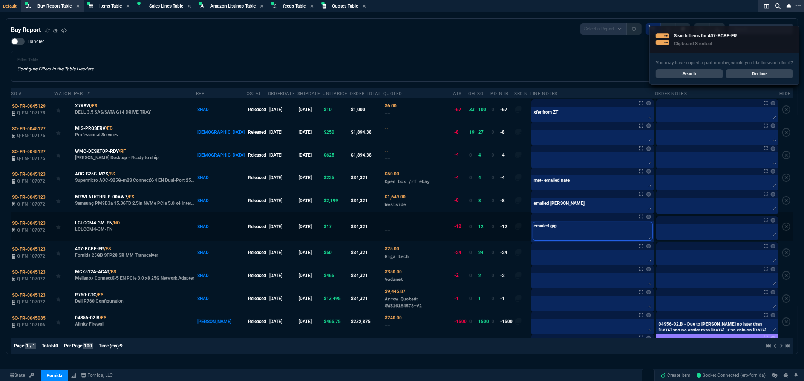
type textarea "emailed giga"
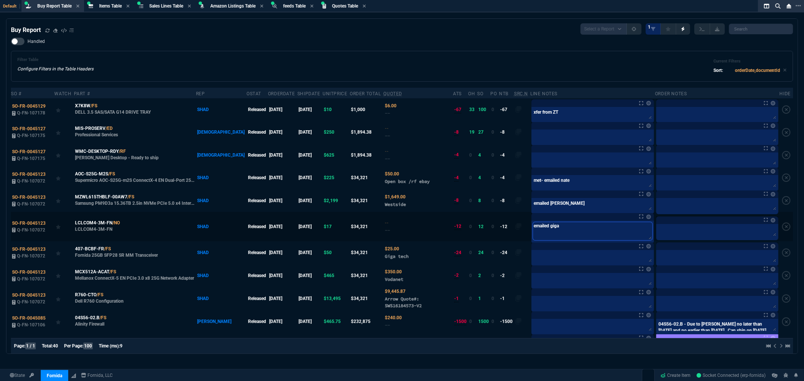
type textarea "emailed gigat"
type textarea "emailed gigate"
type textarea "emailed gigatec"
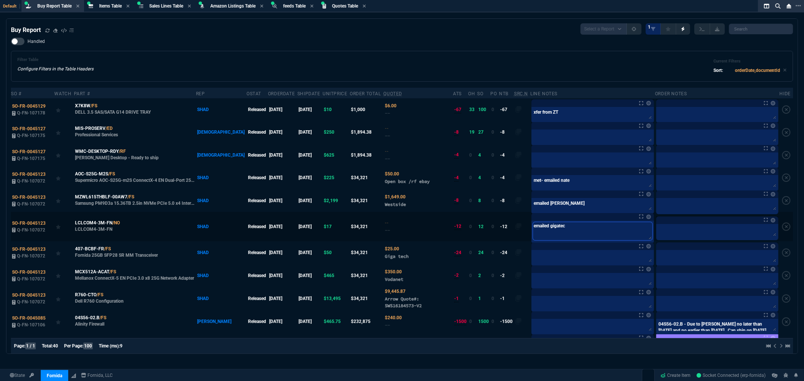
type textarea "emailed gigatech"
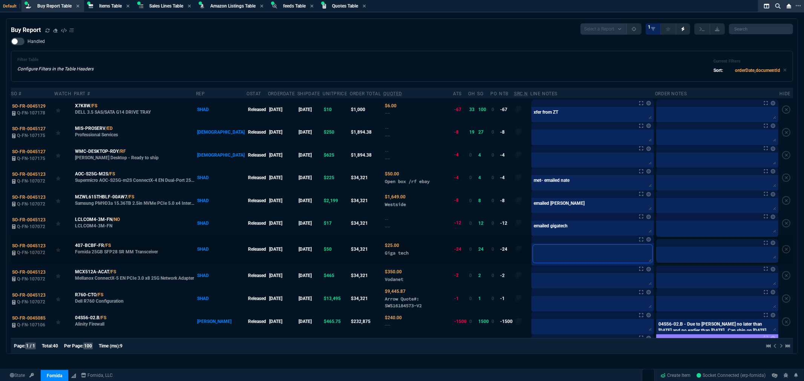
click at [552, 256] on textarea at bounding box center [592, 254] width 119 height 18
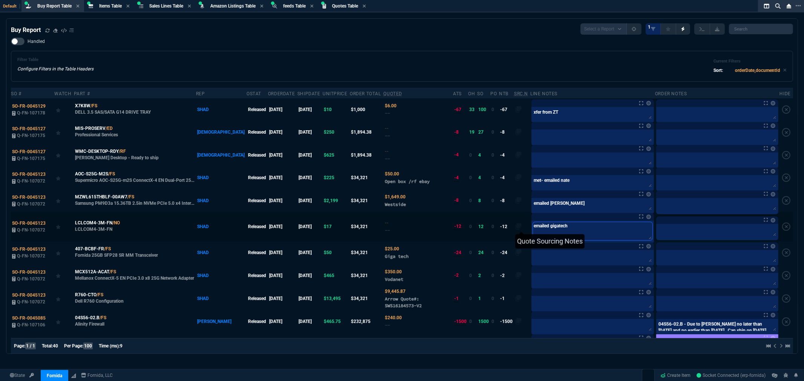
drag, startPoint x: 555, startPoint y: 227, endPoint x: 506, endPoint y: 229, distance: 49.8
click at [499, 229] on tr "SO-FR-0045123 Q-FN-107072 LCLCOM4-3M-FN /NO LCLCOM4-3M-FN SHAD Released 10/15/2…" at bounding box center [402, 226] width 782 height 29
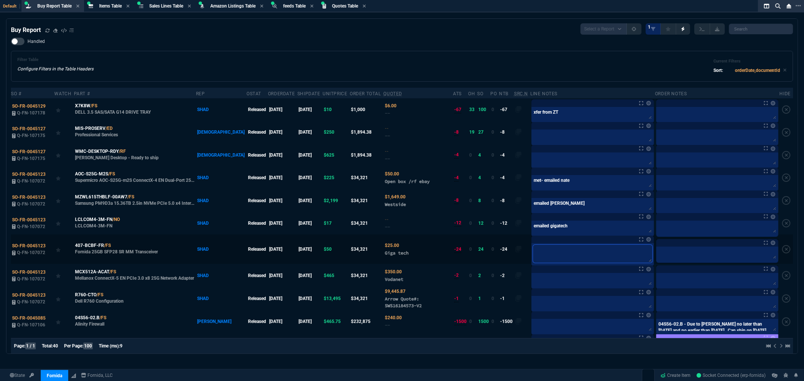
click at [552, 262] on textarea at bounding box center [592, 254] width 119 height 18
paste textarea "emailed gigatech"
type textarea "emailed gigatech"
click at [544, 274] on div at bounding box center [593, 281] width 122 height 16
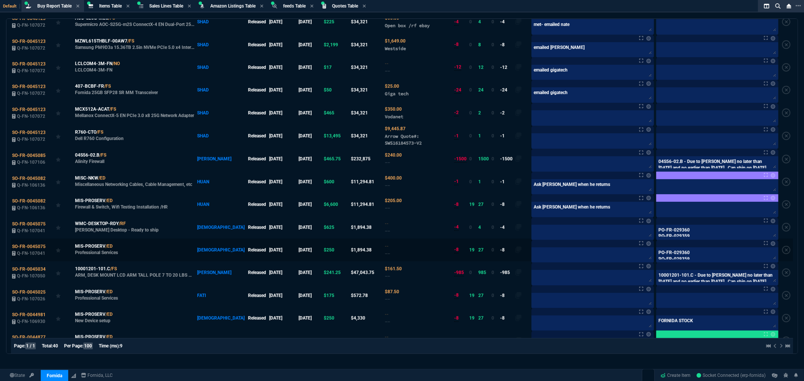
scroll to position [167, 0]
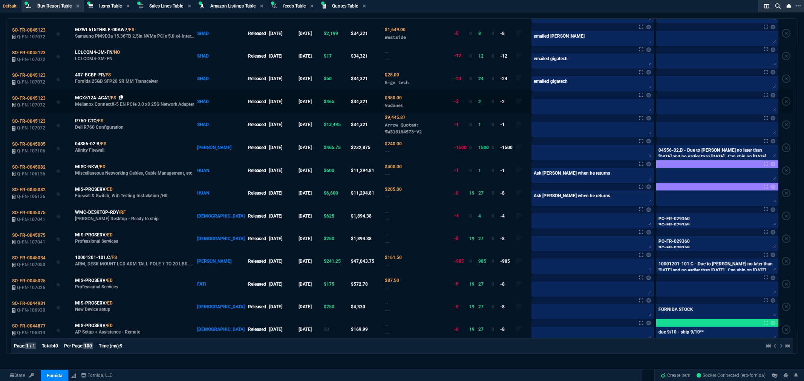
click at [123, 99] on icon at bounding box center [121, 97] width 4 height 5
click at [123, 97] on icon at bounding box center [121, 97] width 4 height 5
click at [123, 98] on icon at bounding box center [121, 97] width 4 height 5
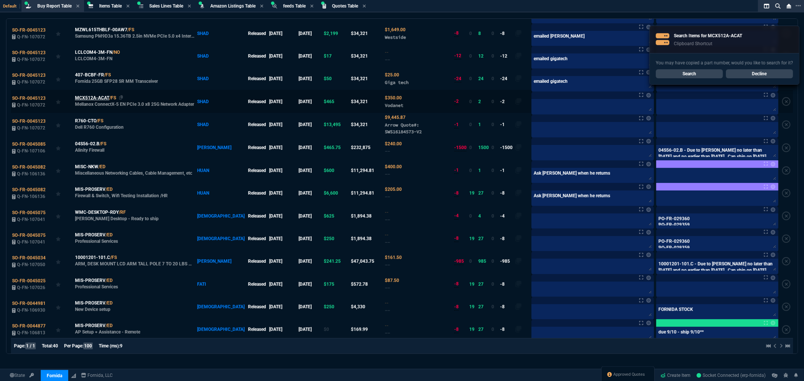
click at [94, 98] on span "MCX512A-ACAT" at bounding box center [92, 98] width 34 height 7
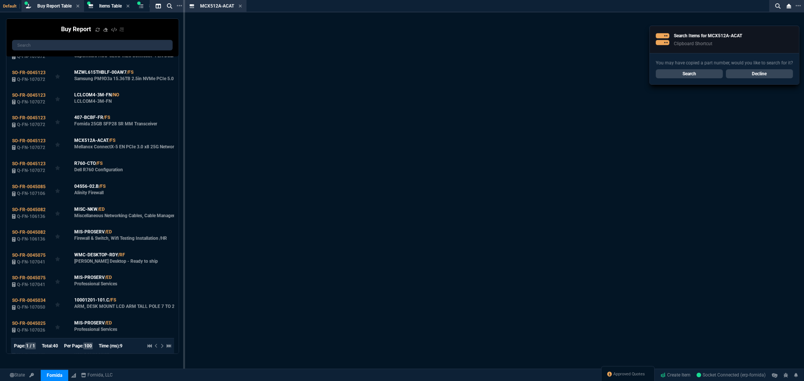
scroll to position [210, 0]
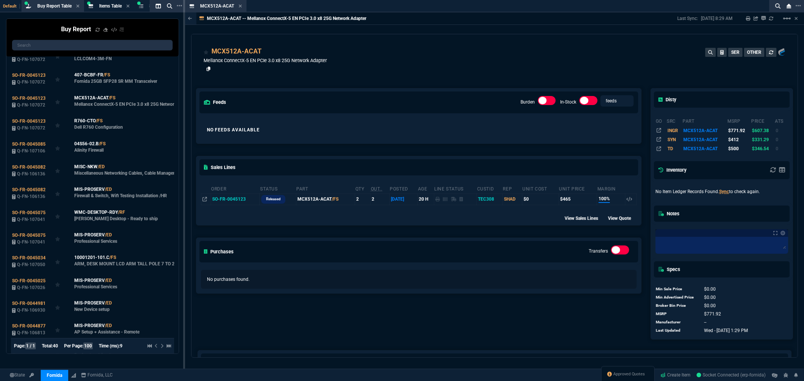
click at [207, 70] on icon at bounding box center [209, 69] width 4 height 5
click at [265, 51] on icon at bounding box center [267, 52] width 4 height 5
click at [239, 6] on icon at bounding box center [240, 6] width 3 height 5
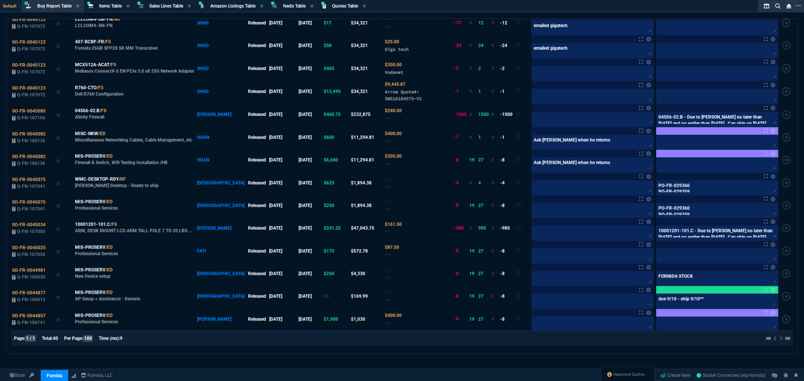
scroll to position [167, 0]
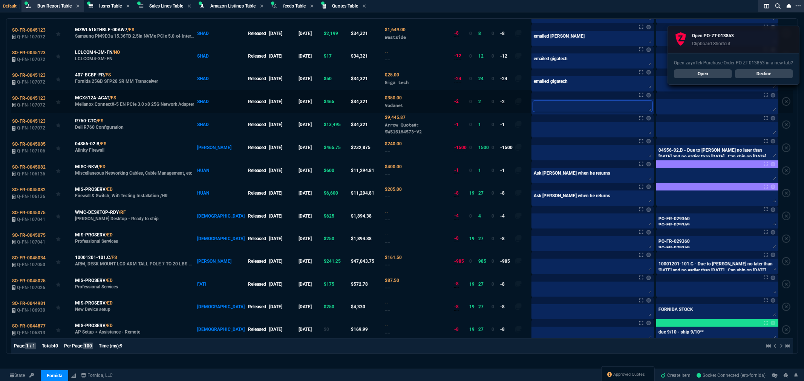
click at [571, 110] on textarea at bounding box center [592, 106] width 119 height 11
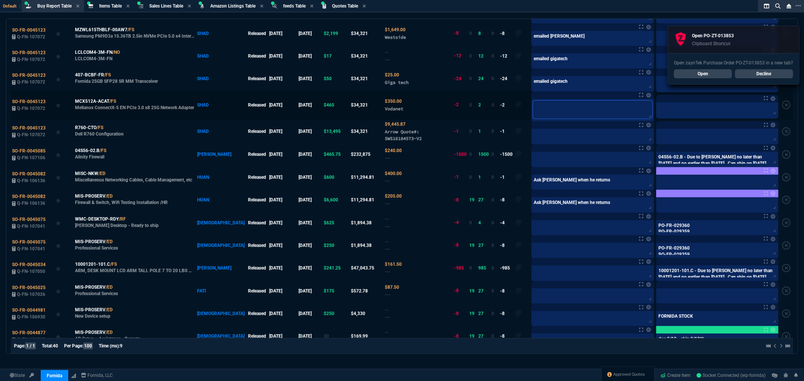
paste textarea "PO-ZT-013853*"
type textarea "PO-ZT-013853*"
click at [562, 137] on textarea at bounding box center [592, 135] width 119 height 11
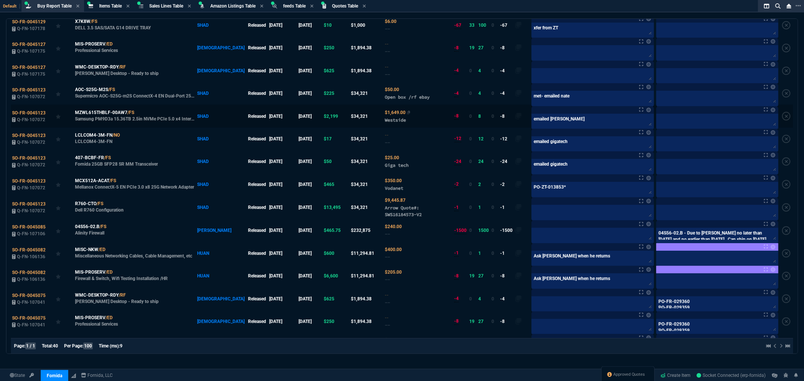
scroll to position [84, 0]
click at [140, 113] on icon at bounding box center [139, 113] width 4 height 5
click at [579, 126] on textarea "emailed bruce" at bounding box center [592, 121] width 119 height 11
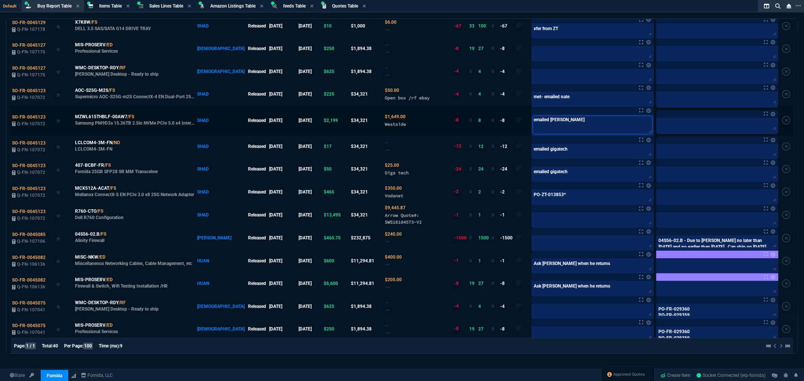
click at [561, 122] on textarea "emailed bruce" at bounding box center [592, 125] width 119 height 18
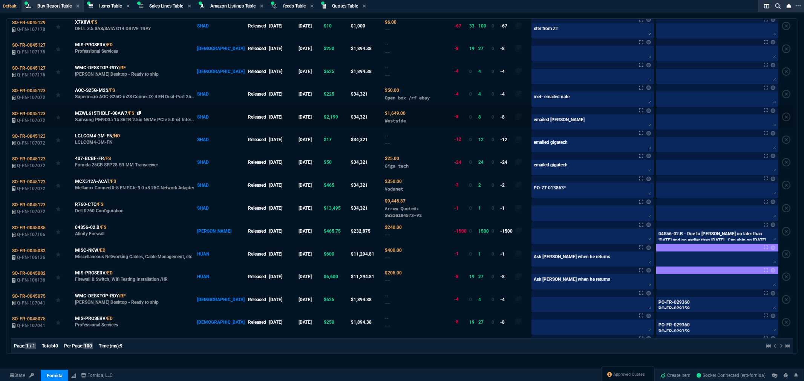
click at [140, 116] on nx-icon at bounding box center [139, 113] width 4 height 5
click at [647, 181] on link at bounding box center [649, 179] width 5 height 5
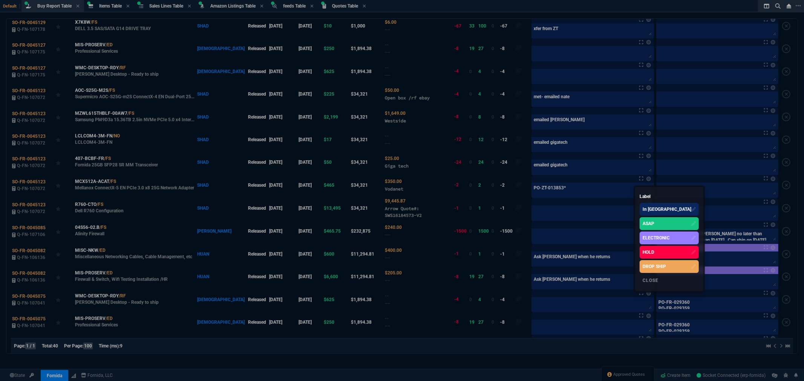
click at [661, 222] on div "ASAP" at bounding box center [669, 224] width 59 height 13
click at [560, 77] on div at bounding box center [402, 190] width 804 height 381
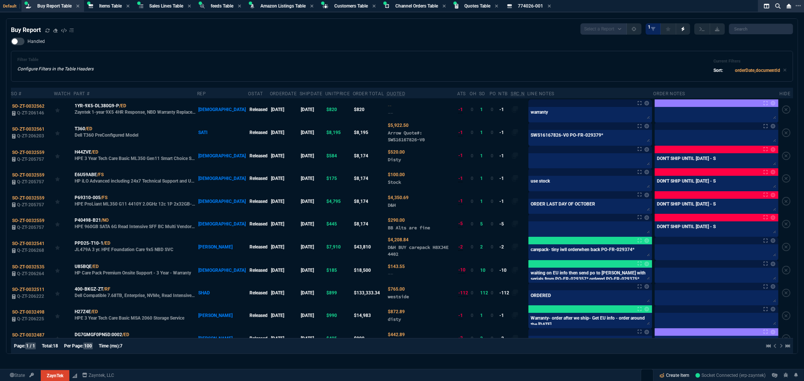
click at [664, 375] on link "Create Item" at bounding box center [675, 375] width 36 height 11
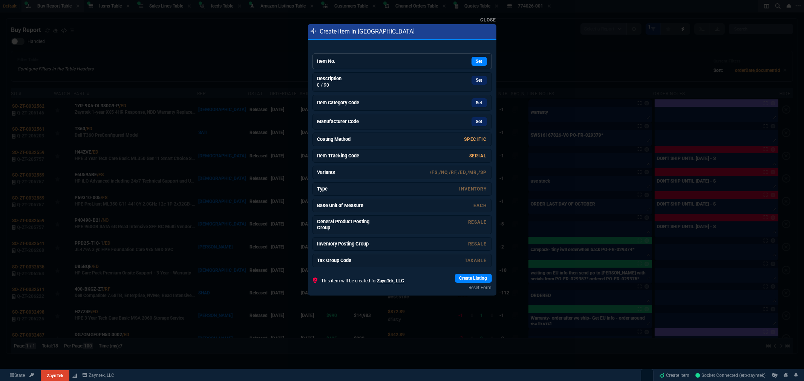
click at [385, 63] on div "Set" at bounding box center [430, 61] width 113 height 9
click at [472, 81] on link "Set" at bounding box center [479, 78] width 15 height 9
click at [472, 104] on link "Set" at bounding box center [479, 101] width 15 height 9
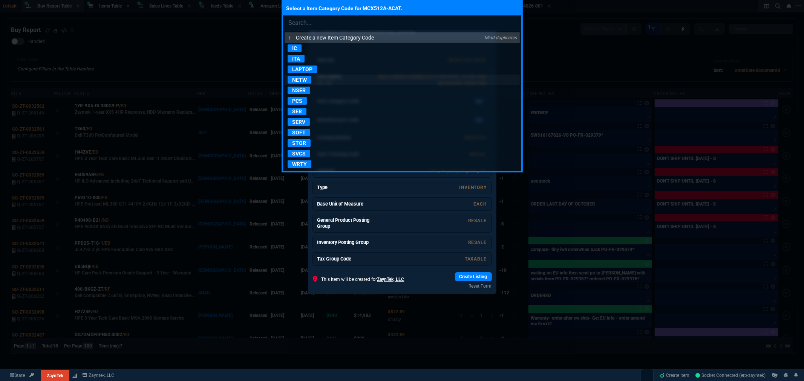
click at [302, 79] on p "NETW" at bounding box center [300, 80] width 24 height 8
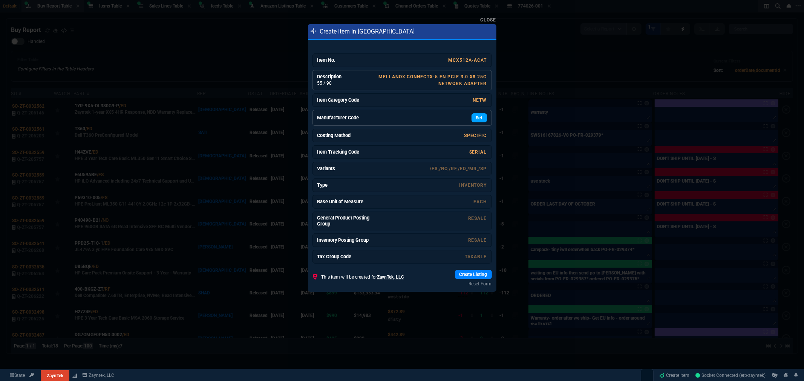
click at [474, 116] on link "Set" at bounding box center [479, 117] width 15 height 9
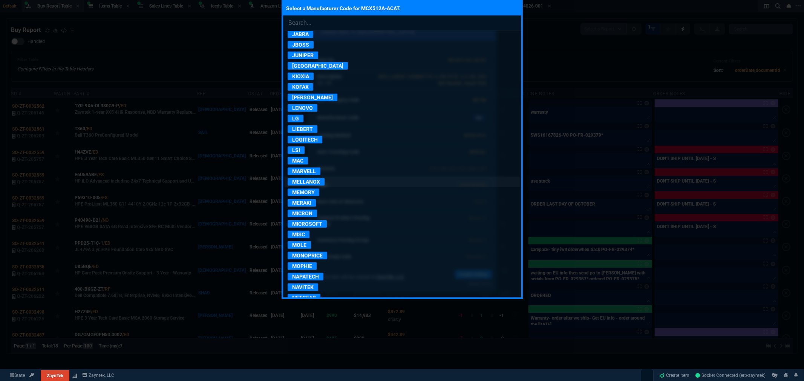
scroll to position [586, 0]
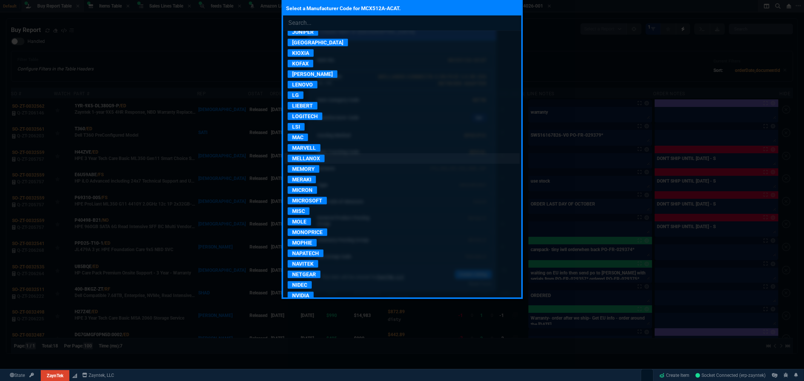
click at [316, 161] on p "MELLANOX" at bounding box center [306, 159] width 37 height 8
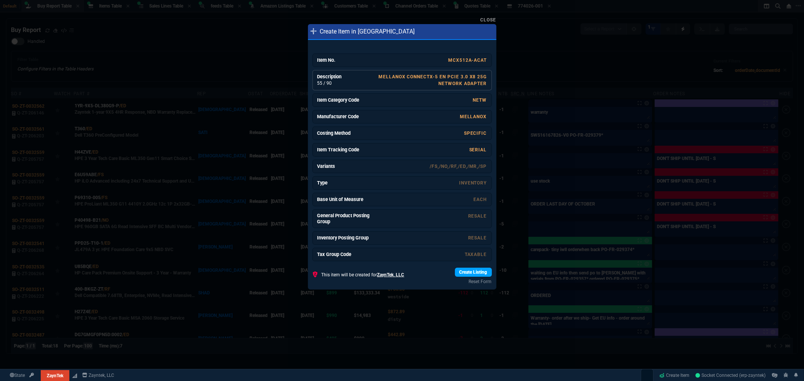
click at [476, 276] on link "Create Listing" at bounding box center [473, 272] width 37 height 9
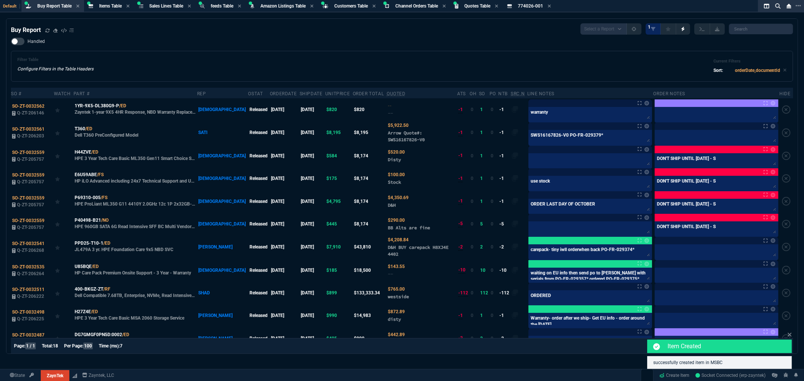
click at [251, 47] on div "Handled Filter Table Configure Filters in the Table Headers Current Filters Sor…" at bounding box center [402, 60] width 782 height 44
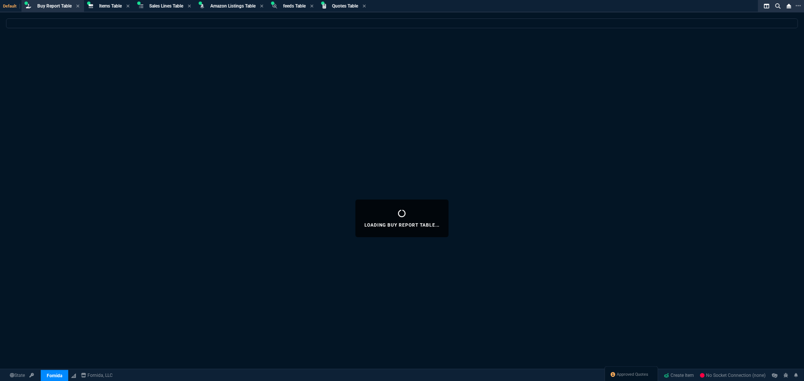
select select "5: [PERSON_NAME]"
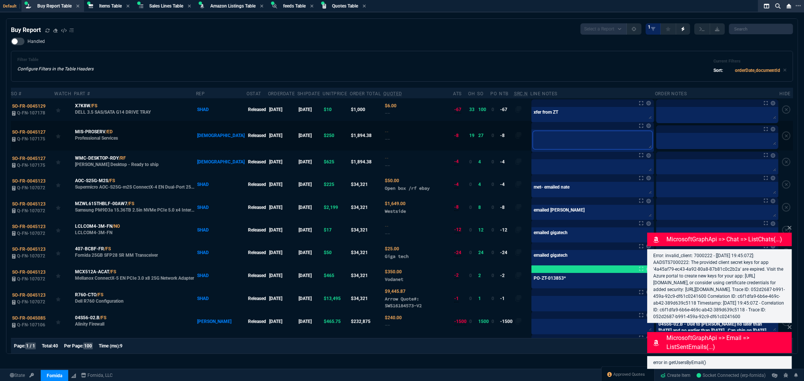
click at [533, 137] on textarea at bounding box center [592, 140] width 119 height 18
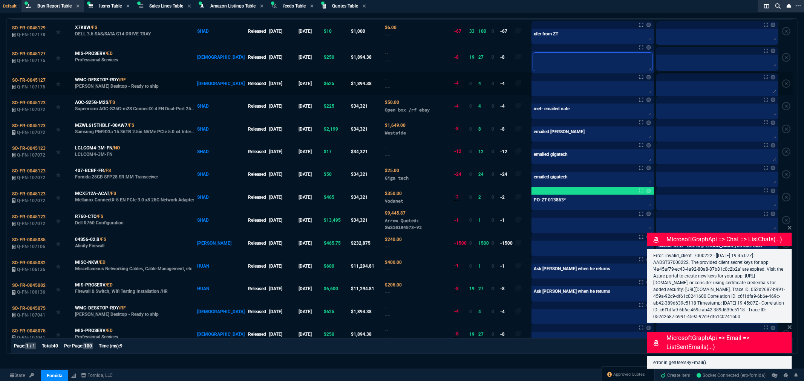
scroll to position [84, 0]
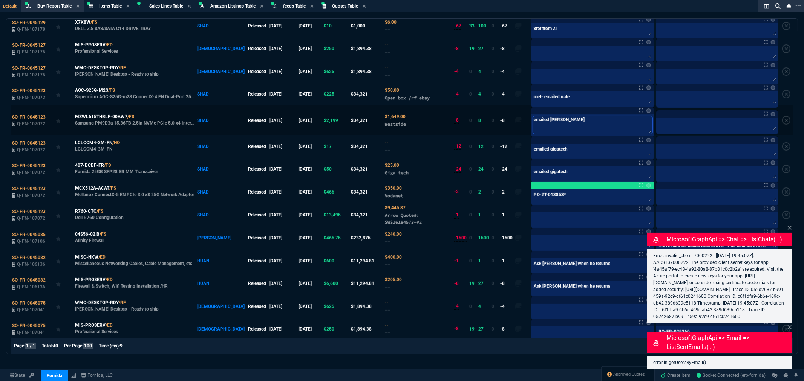
click at [571, 128] on textarea "emailed bruce" at bounding box center [592, 125] width 119 height 18
type textarea "emailed bruce-"
type textarea "emailed bruce- O"
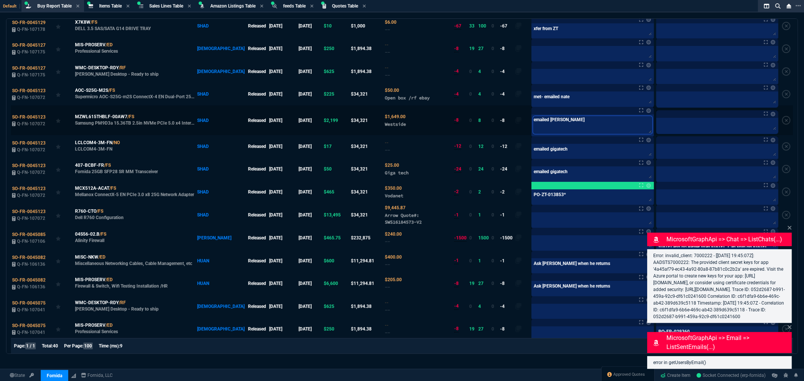
type textarea "emailed bruce- OR"
type textarea "emailed bruce- ORD"
type textarea "emailed bruce- ORDE"
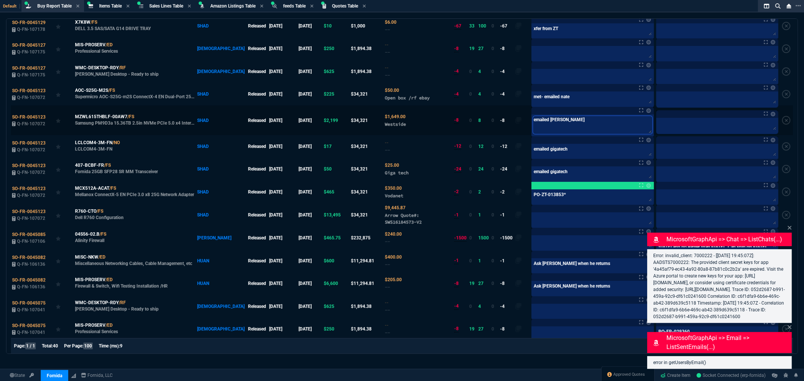
type textarea "emailed bruce- ORDE"
type textarea "emailed bruce- ORDER"
type textarea "emailed bruce- ORDERED"
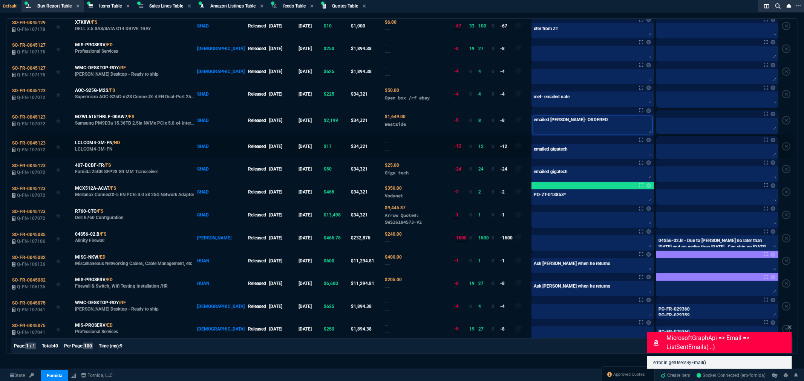
type textarea "emailed bruce- ORDERED"
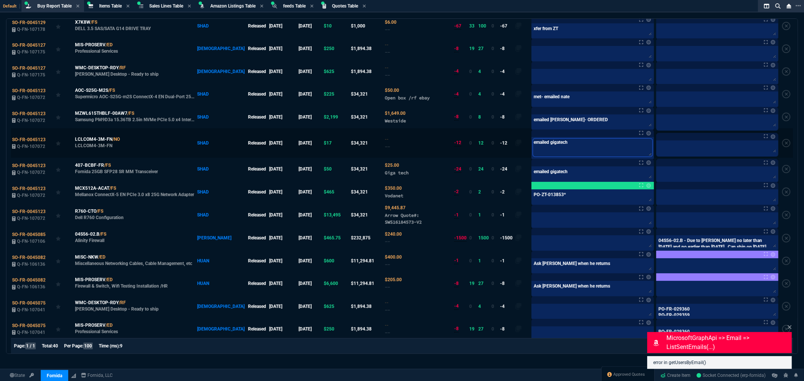
click at [564, 153] on textarea "emailed gigatech" at bounding box center [592, 148] width 119 height 18
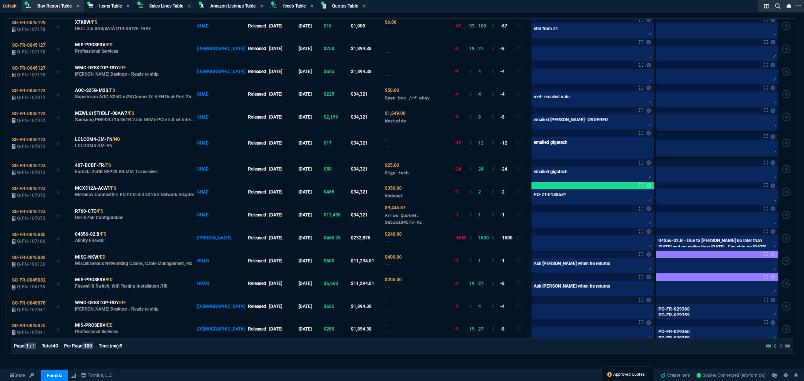
click at [624, 375] on span "Approved Quotes" at bounding box center [630, 375] width 32 height 6
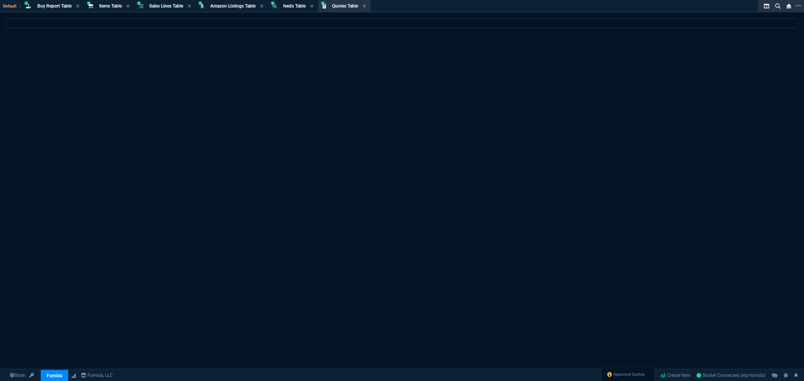
scroll to position [0, 0]
select select
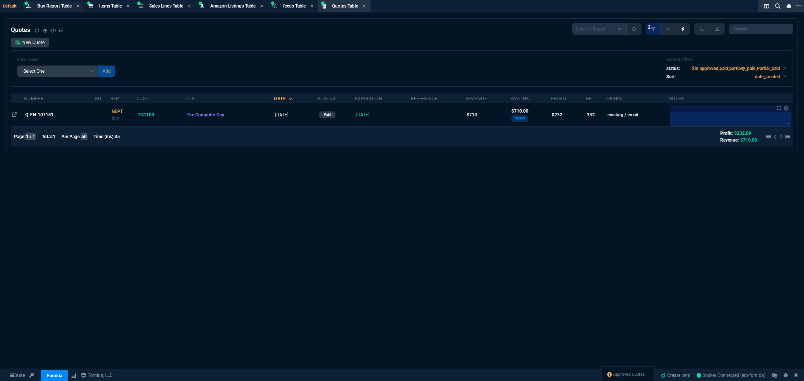
click at [53, 8] on span "Buy Report Table" at bounding box center [54, 5] width 34 height 5
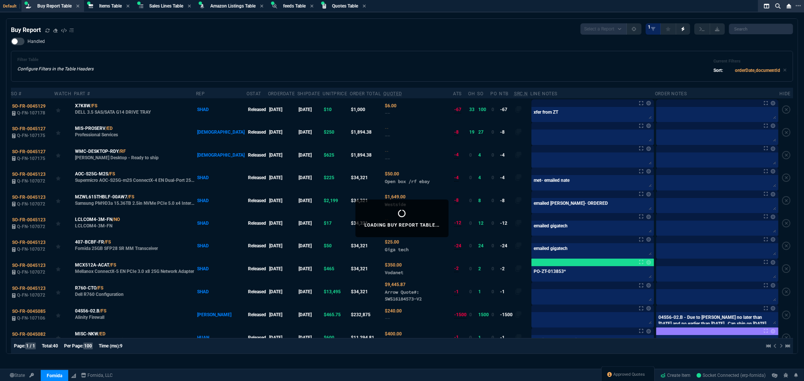
click at [374, 69] on div "Filter Table Configure Filters in the Table Headers Current Filters Sort: order…" at bounding box center [401, 66] width 769 height 18
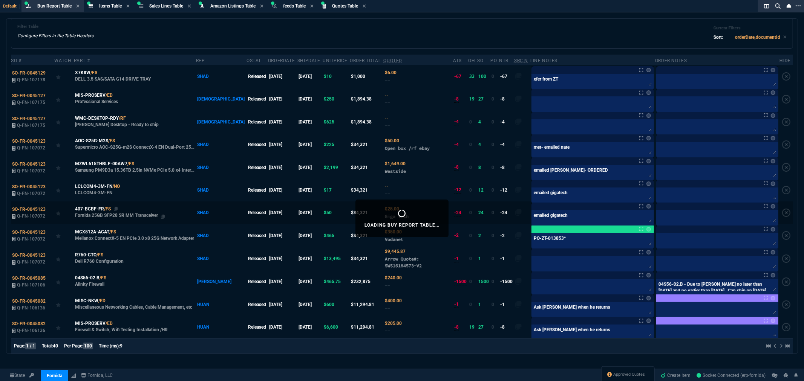
scroll to position [84, 0]
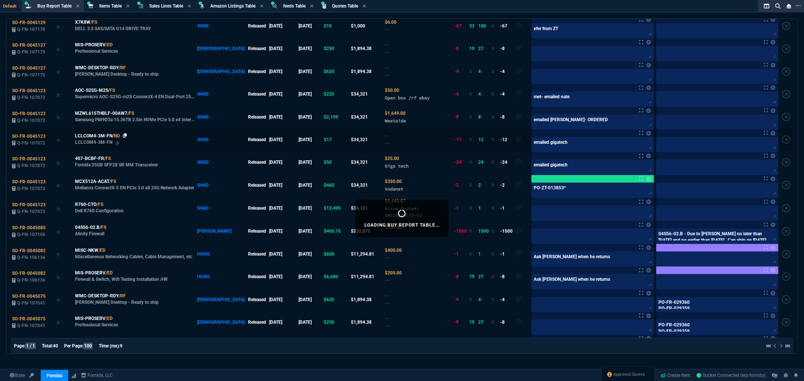
click at [125, 136] on icon at bounding box center [125, 135] width 4 height 5
click at [117, 159] on icon at bounding box center [116, 158] width 4 height 5
